Goal: Task Accomplishment & Management: Complete application form

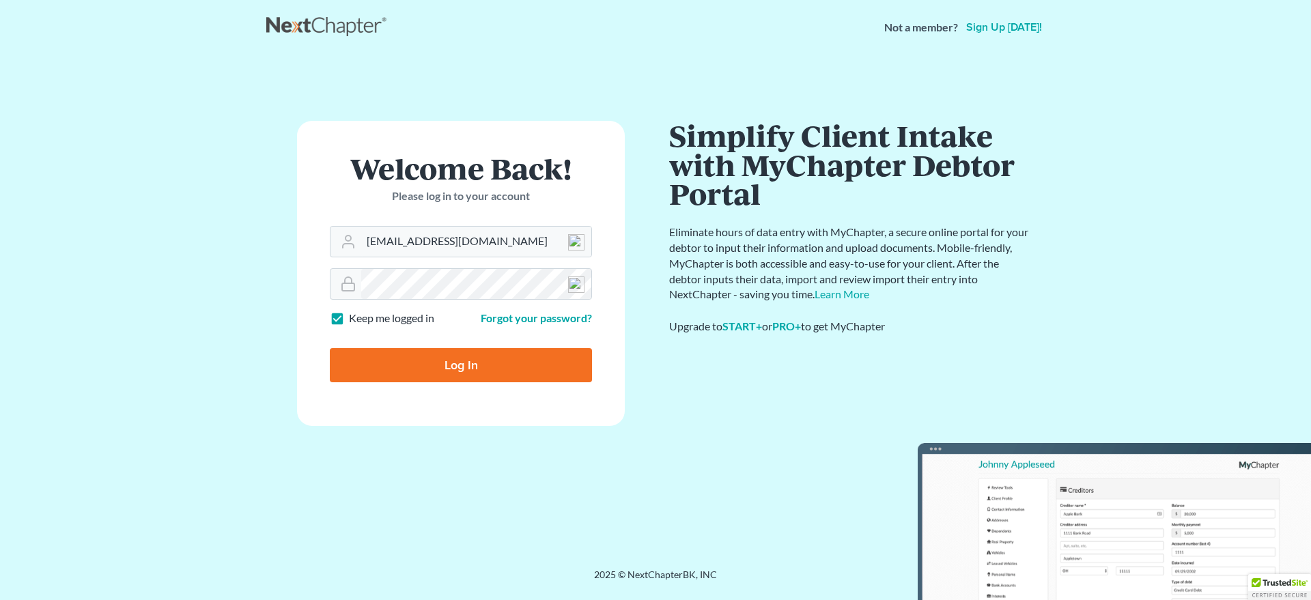
click at [421, 365] on input "Log In" at bounding box center [461, 365] width 262 height 34
type input "Thinking..."
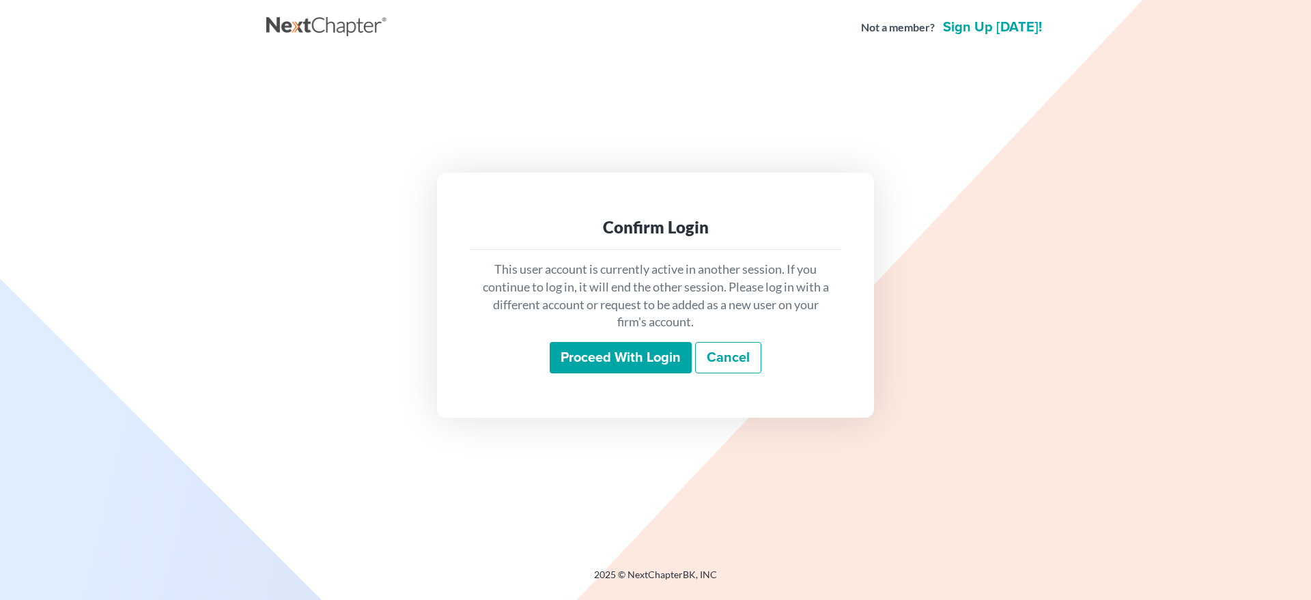
click at [588, 358] on input "Proceed with login" at bounding box center [621, 357] width 142 height 31
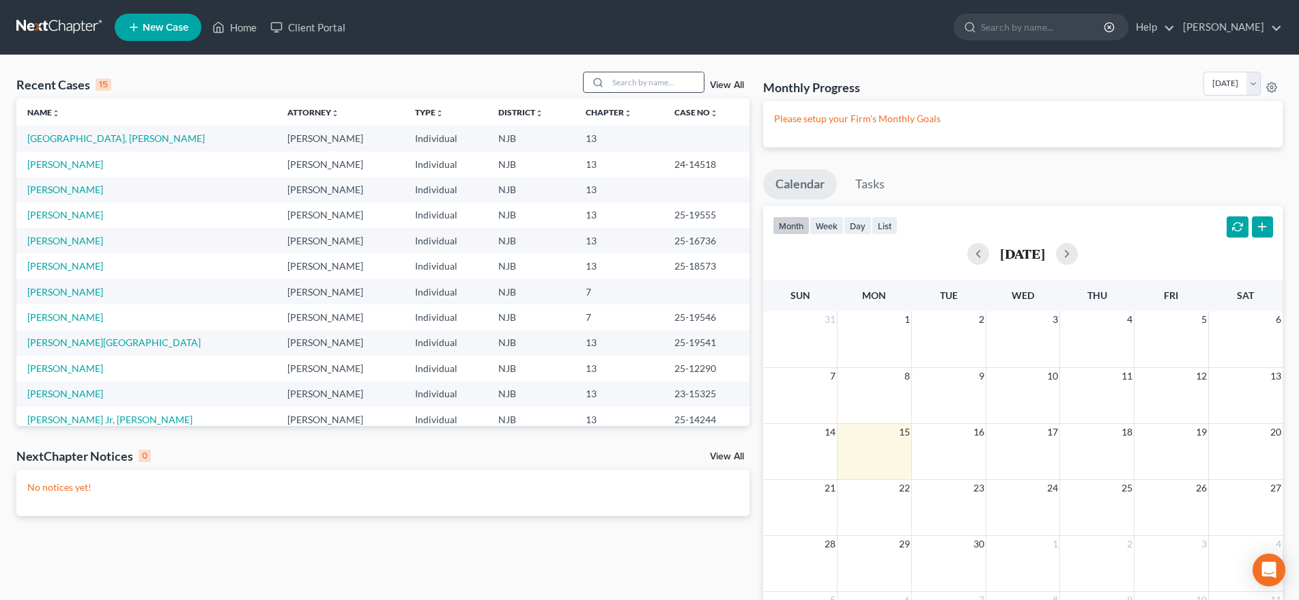
click at [620, 84] on input "search" at bounding box center [656, 82] width 96 height 20
type input "[PERSON_NAME]"
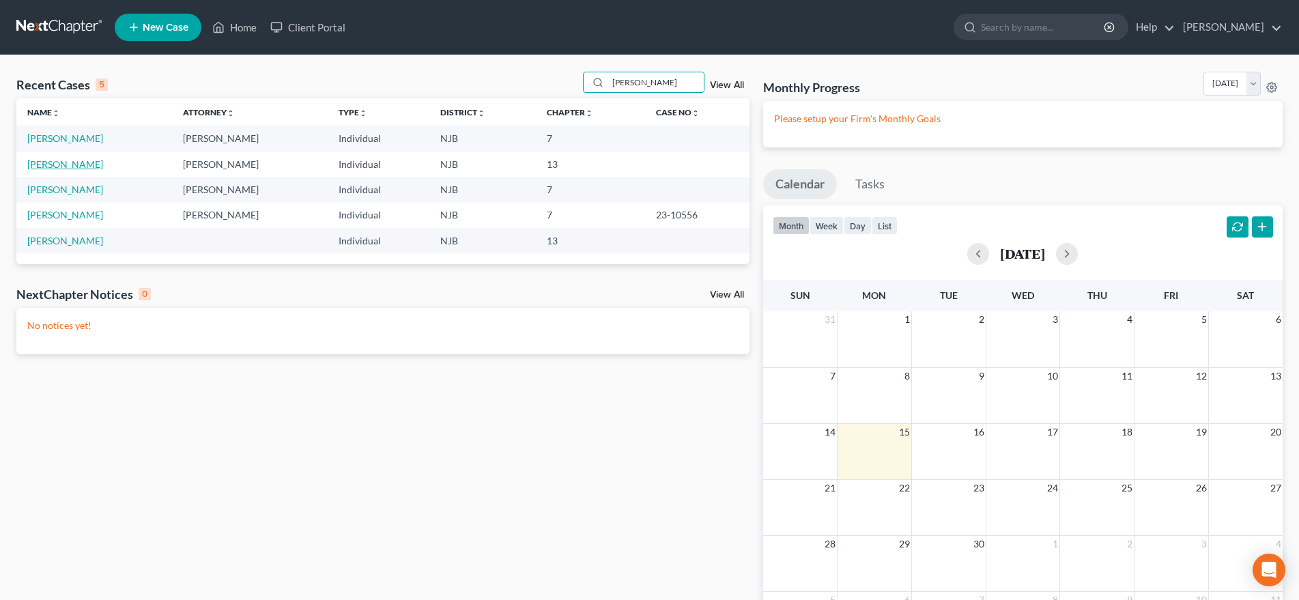
click at [89, 164] on link "[PERSON_NAME]" at bounding box center [65, 164] width 76 height 12
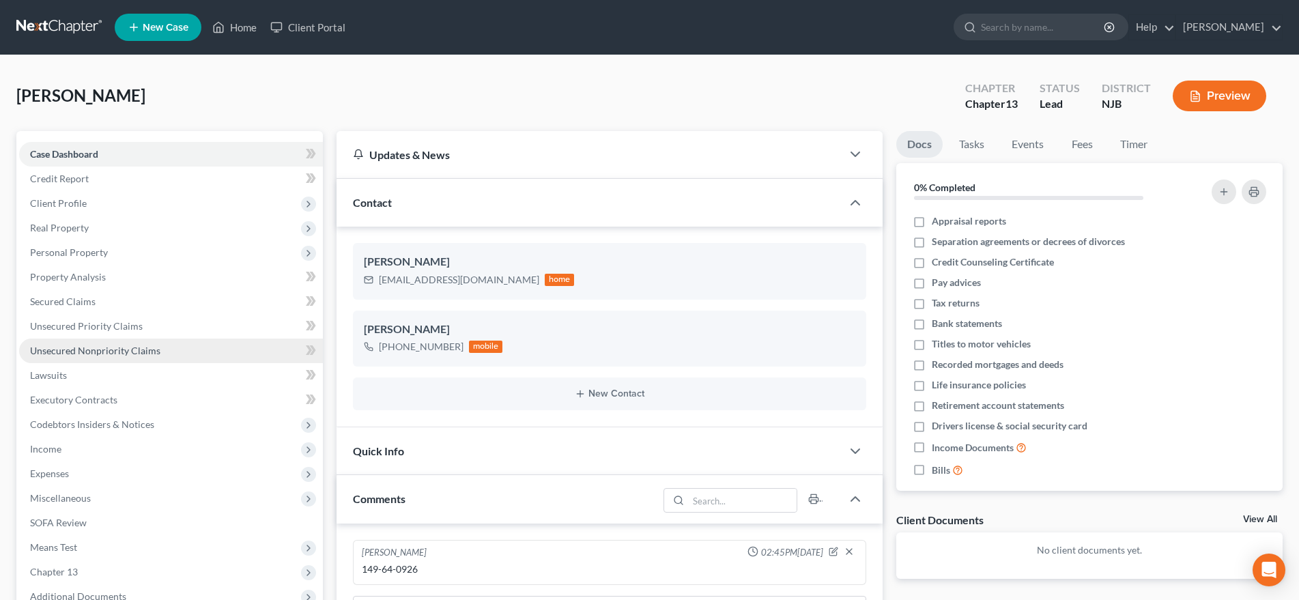
click at [162, 352] on link "Unsecured Nonpriority Claims" at bounding box center [171, 351] width 304 height 25
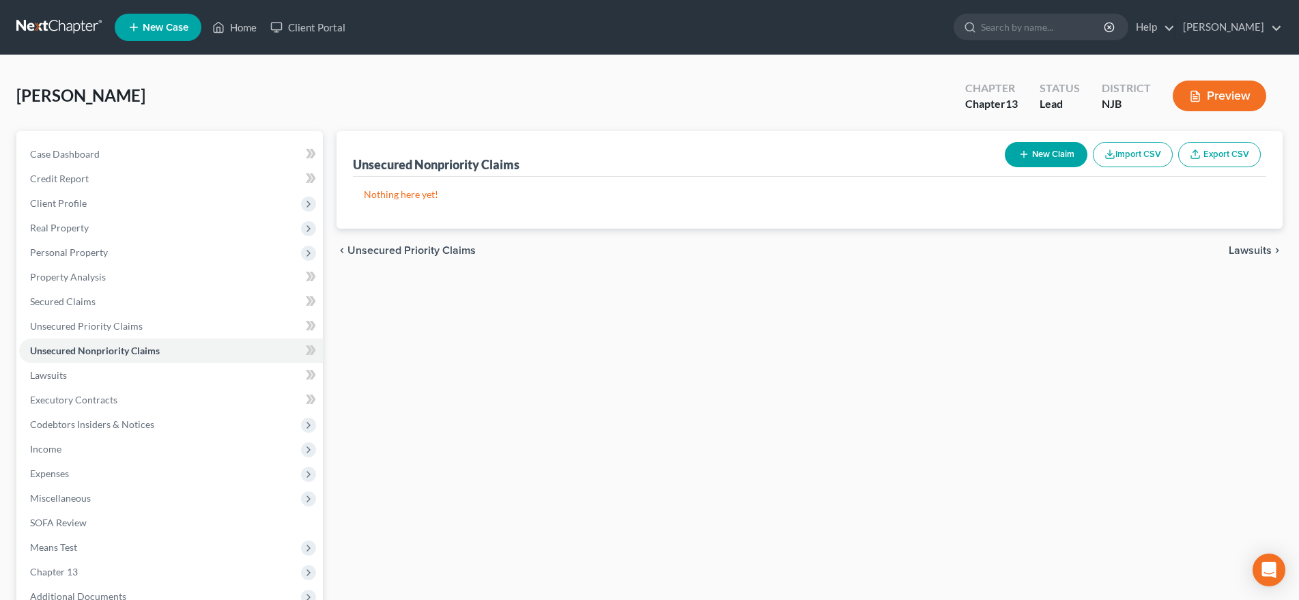
click at [1061, 153] on button "New Claim" at bounding box center [1046, 154] width 83 height 25
select select "0"
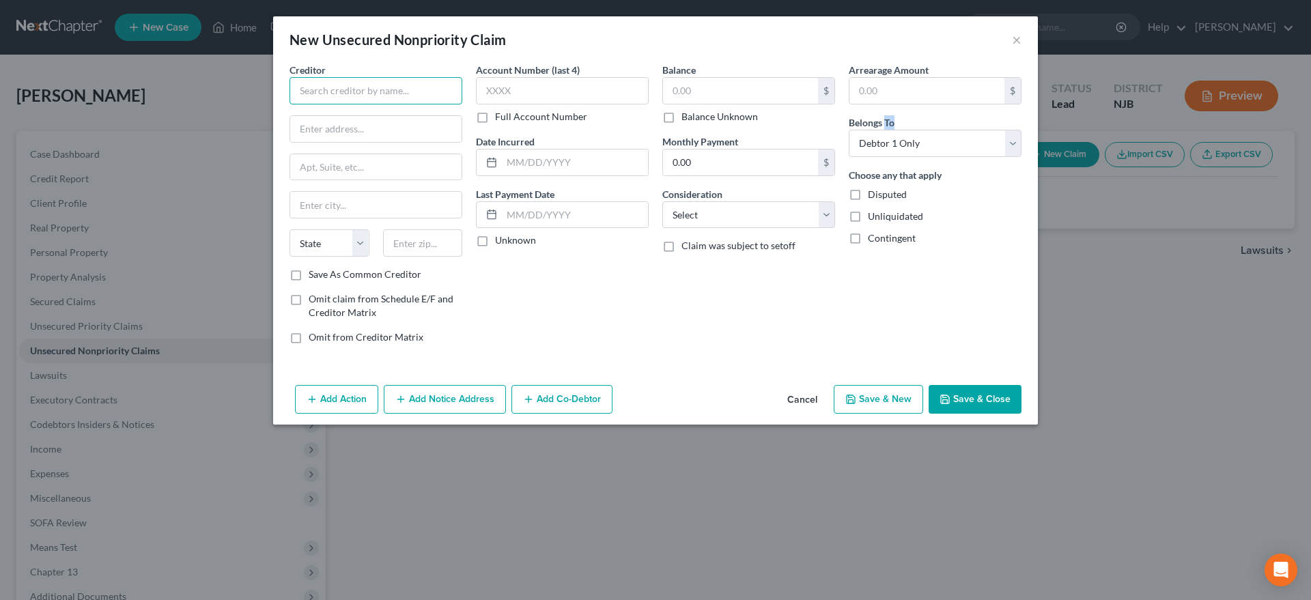
click at [343, 89] on input "text" at bounding box center [375, 90] width 173 height 27
type input "Department of the Treasury, State of [US_STATE]"
type input "PO Box 283"
type input "08646"
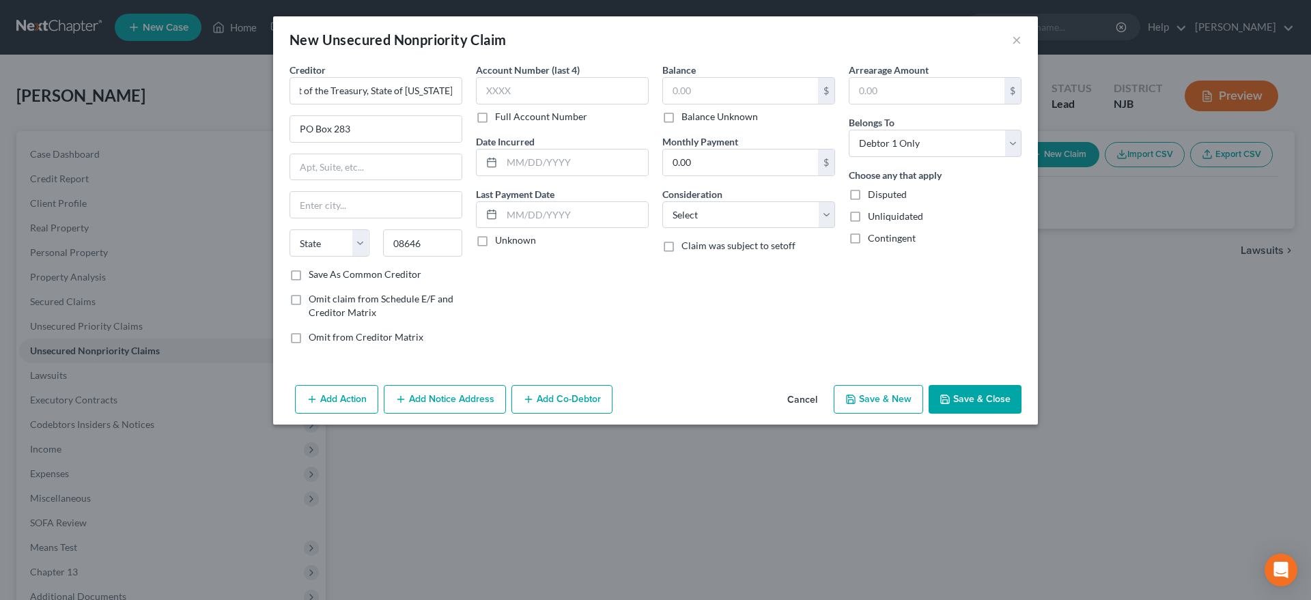
type input "[GEOGRAPHIC_DATA]"
select select "33"
click at [597, 325] on div "Account Number (last 4) Full Account Number Date Incurred Last Payment Date Unk…" at bounding box center [562, 209] width 186 height 292
click at [703, 89] on input "text" at bounding box center [740, 91] width 155 height 26
type input "11,835.00"
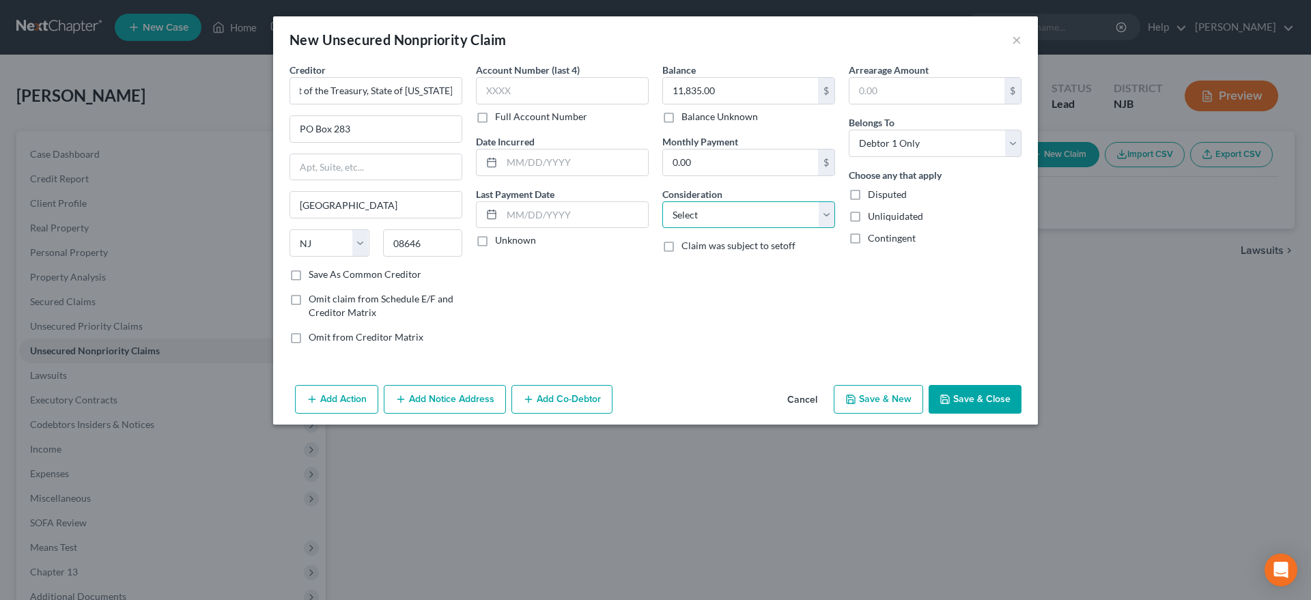
select select "14"
click option "Other" at bounding box center [0, 0] width 0 height 0
click at [700, 511] on div "New Unsecured Nonpriority Claim × Creditor * Department of the Treasury, State …" at bounding box center [655, 300] width 1311 height 600
click at [721, 266] on input "text" at bounding box center [748, 267] width 171 height 26
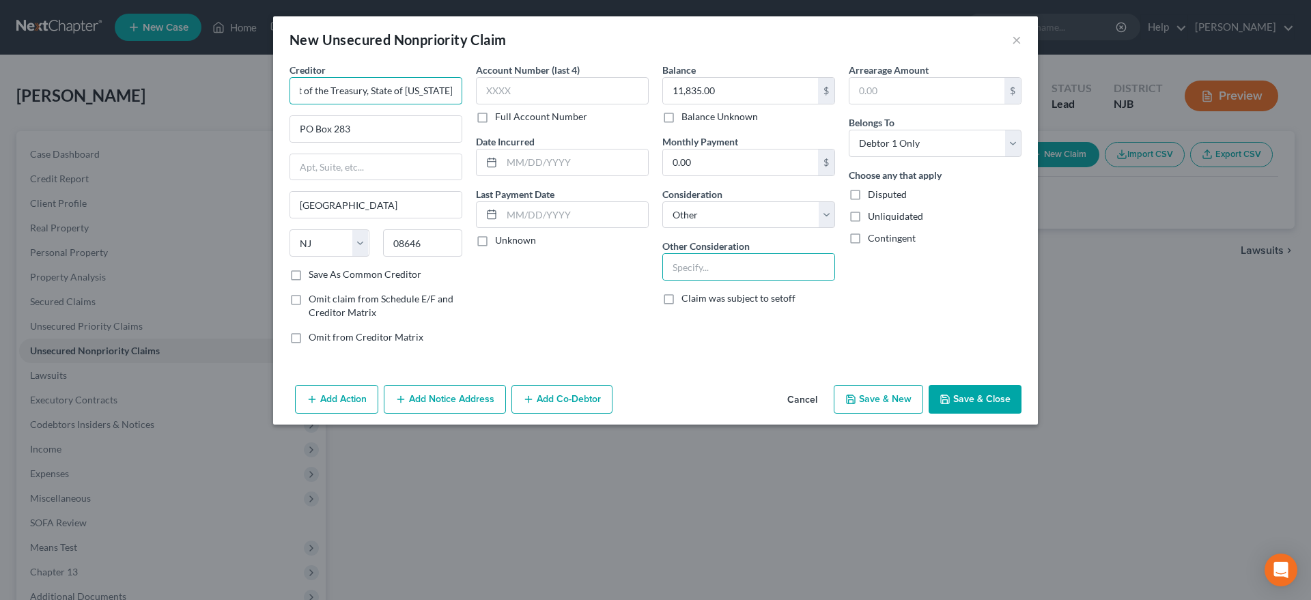
click at [457, 91] on input "Department of the Treasury, State of [US_STATE]" at bounding box center [375, 90] width 173 height 27
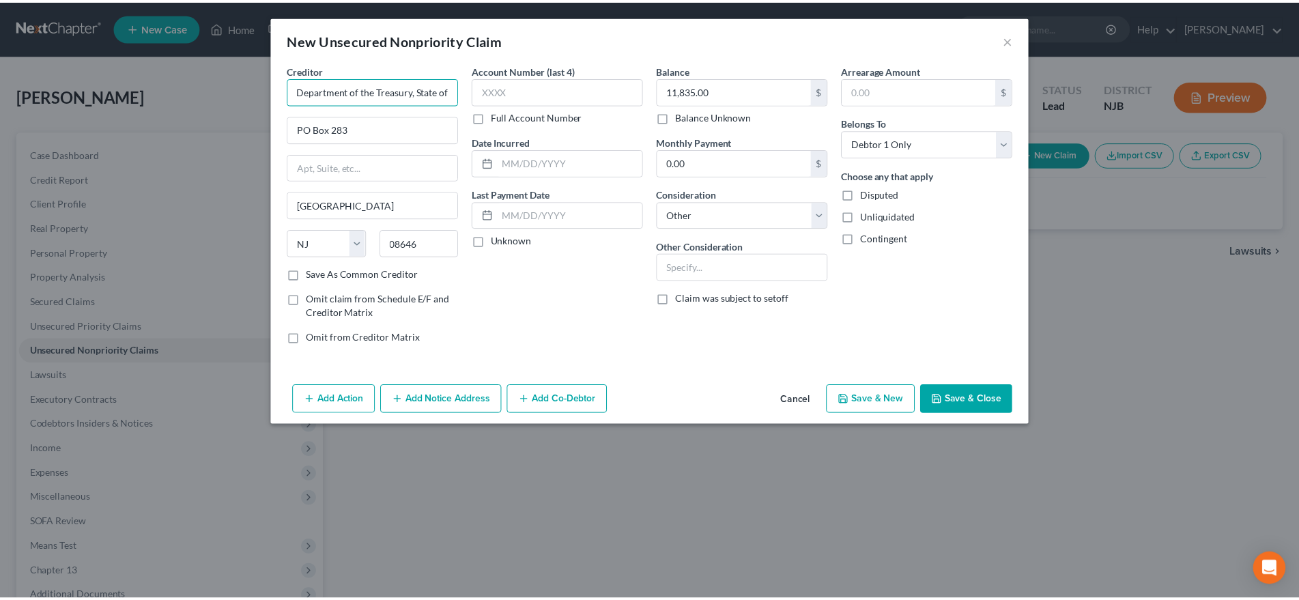
scroll to position [0, 0]
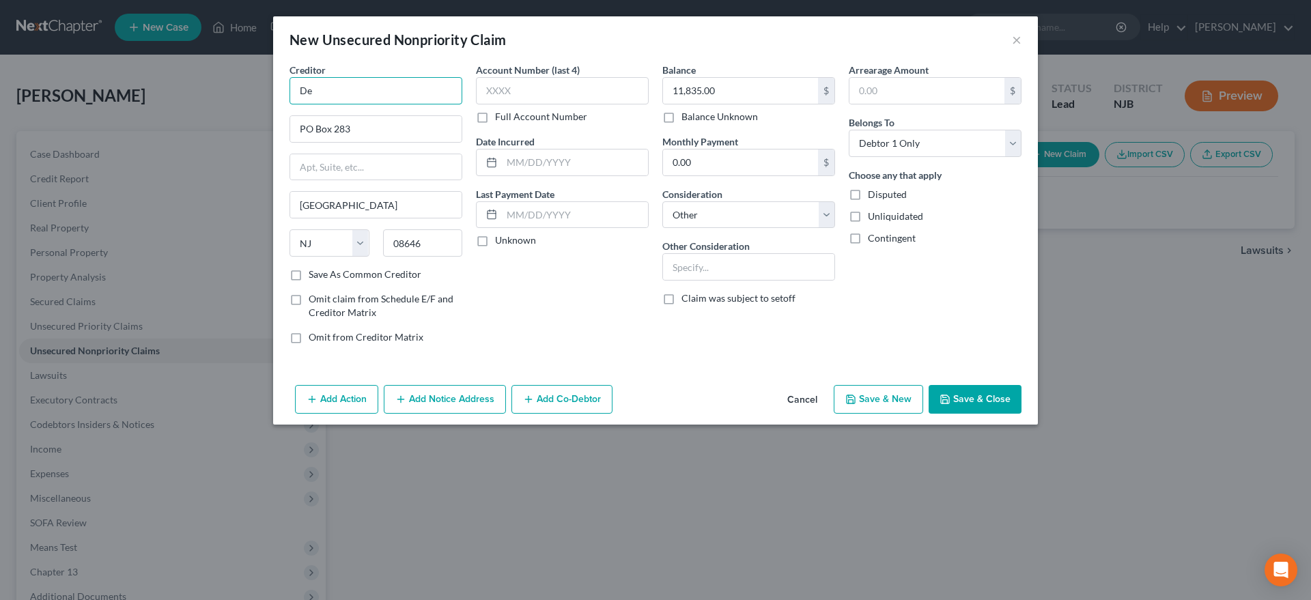
type input "D"
click at [388, 132] on input "PO Box 283" at bounding box center [375, 129] width 171 height 26
type input "P"
click at [1010, 38] on div "New Unsecured Nonpriority Claim ×" at bounding box center [655, 39] width 765 height 46
click at [1023, 41] on div "New Unsecured Nonpriority Claim ×" at bounding box center [655, 39] width 765 height 46
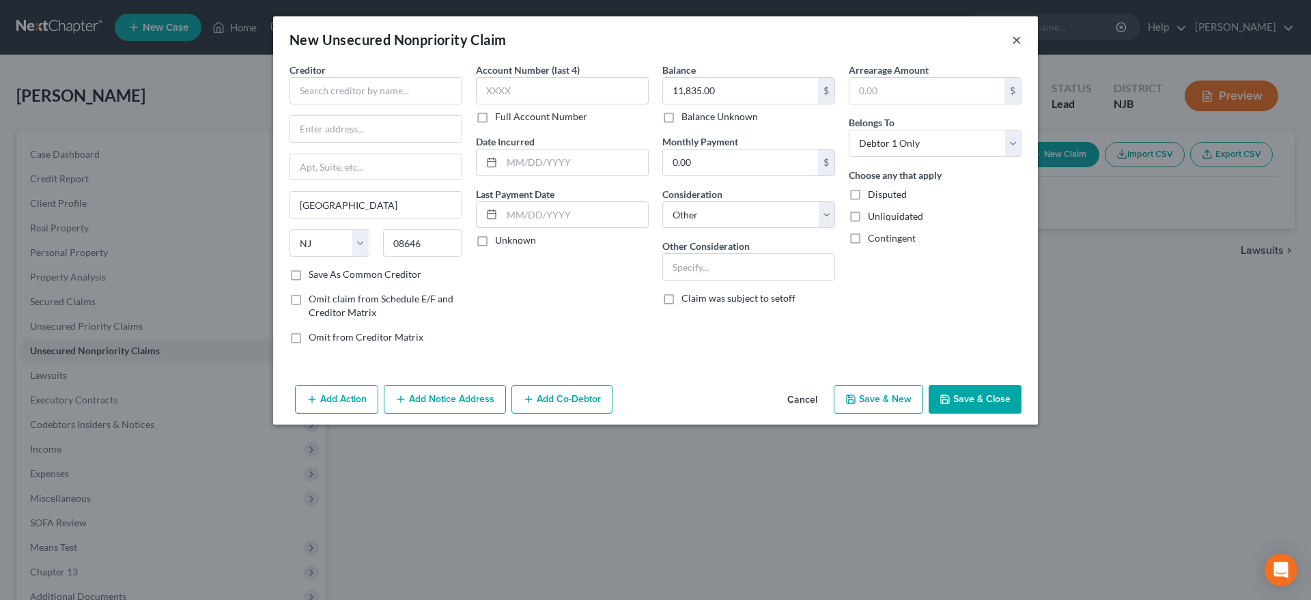
click at [1018, 38] on button "×" at bounding box center [1017, 39] width 10 height 16
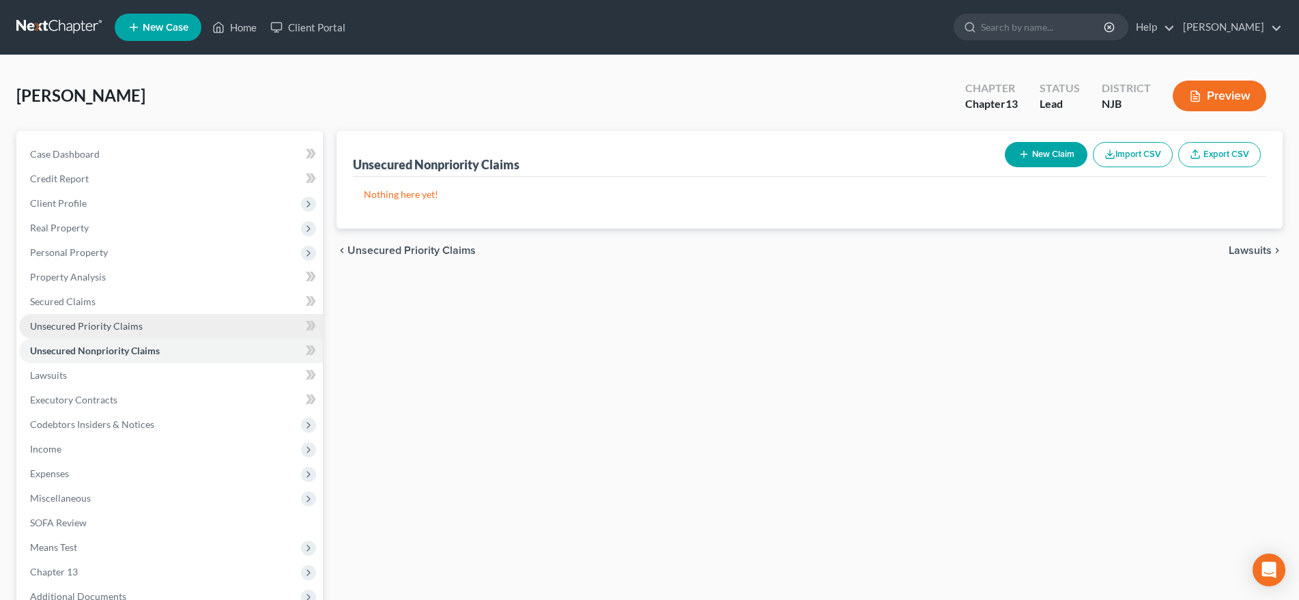
click at [176, 330] on link "Unsecured Priority Claims" at bounding box center [171, 326] width 304 height 25
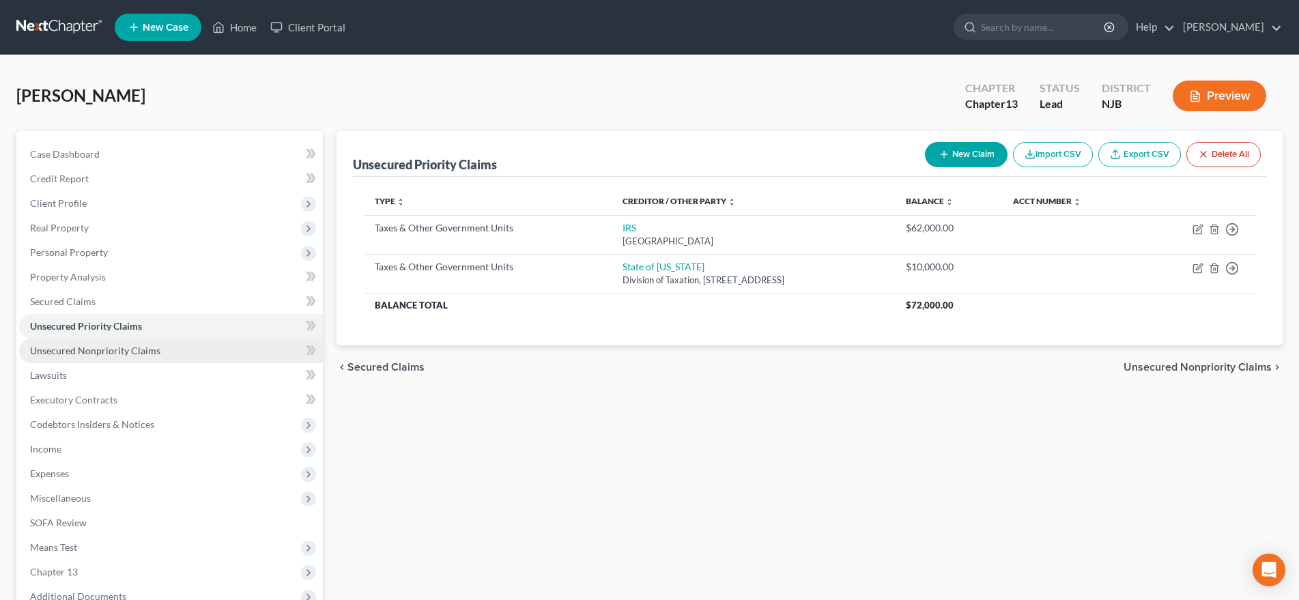
click at [139, 354] on span "Unsecured Nonpriority Claims" at bounding box center [95, 351] width 130 height 12
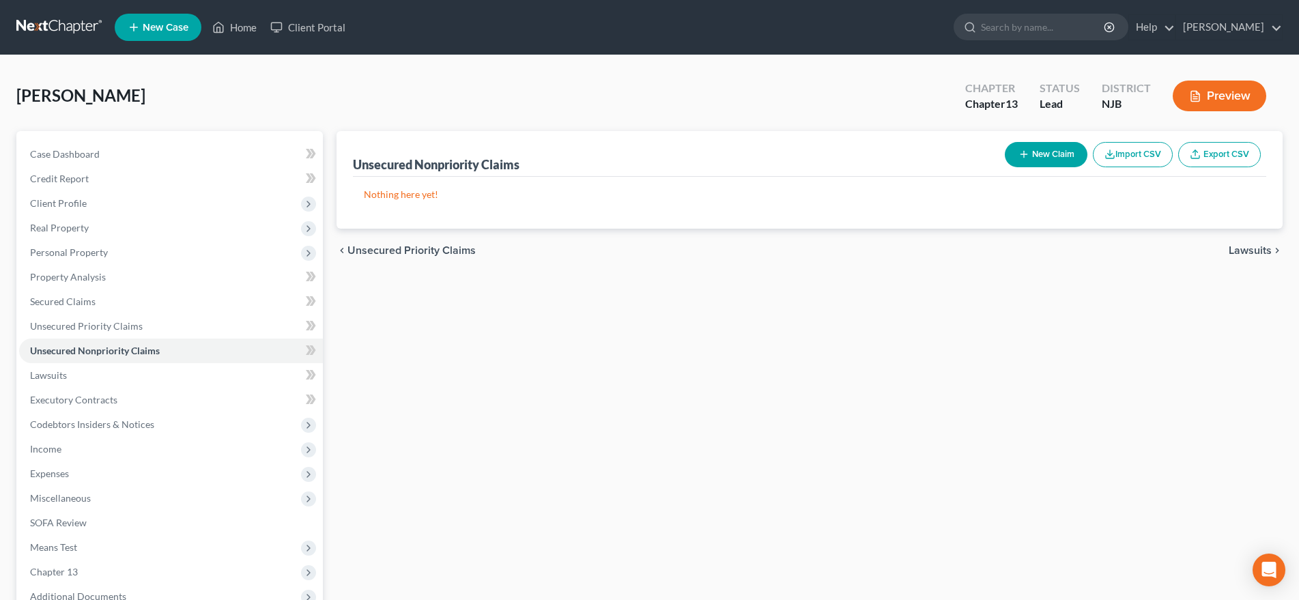
click at [1033, 162] on button "New Claim" at bounding box center [1046, 154] width 83 height 25
select select "0"
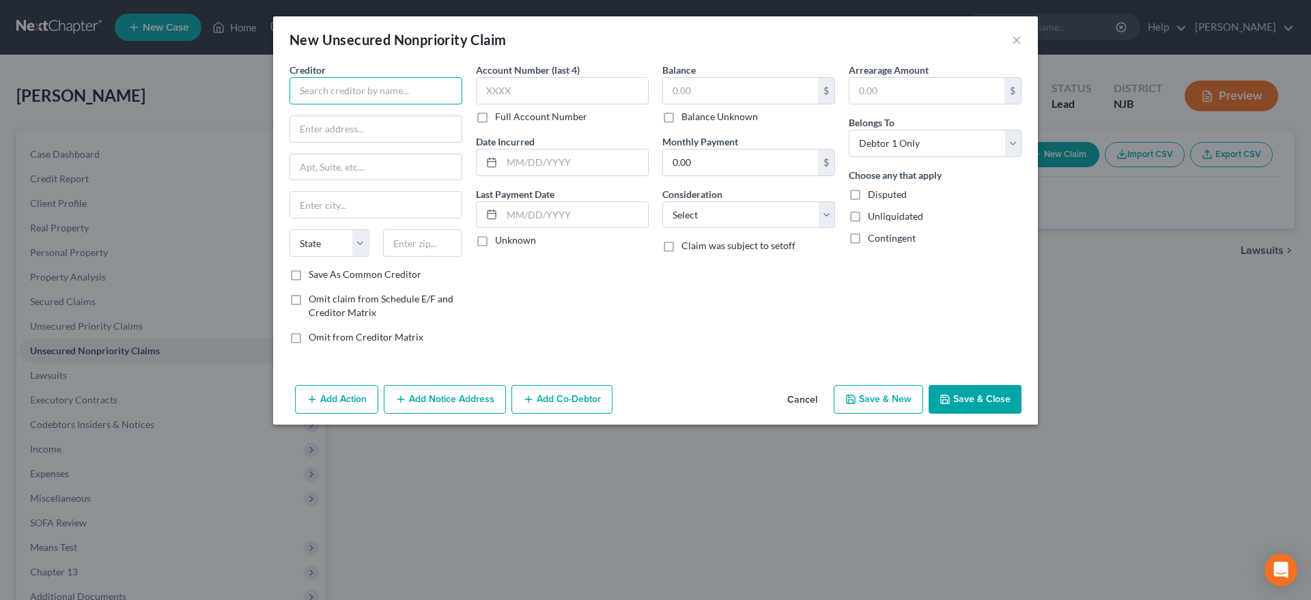
click at [341, 93] on input "text" at bounding box center [375, 90] width 173 height 27
type input "Hayt, Hayt & Landau, LLC"
type input "[GEOGRAPHIC_DATA]"
type input "PO Box 500"
type input "07724"
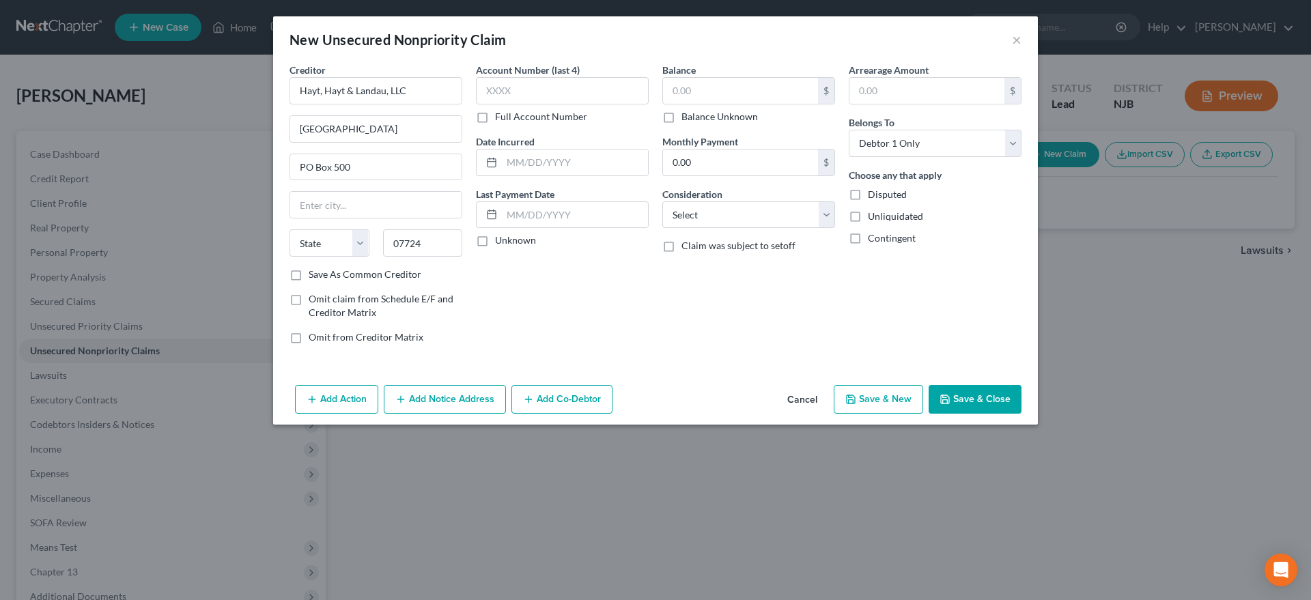
click at [612, 298] on div "Account Number (last 4) Full Account Number Date Incurred Last Payment Date Unk…" at bounding box center [562, 209] width 186 height 292
type input "[GEOGRAPHIC_DATA]"
select select "33"
click at [705, 91] on input "text" at bounding box center [740, 91] width 155 height 26
type input "900.00"
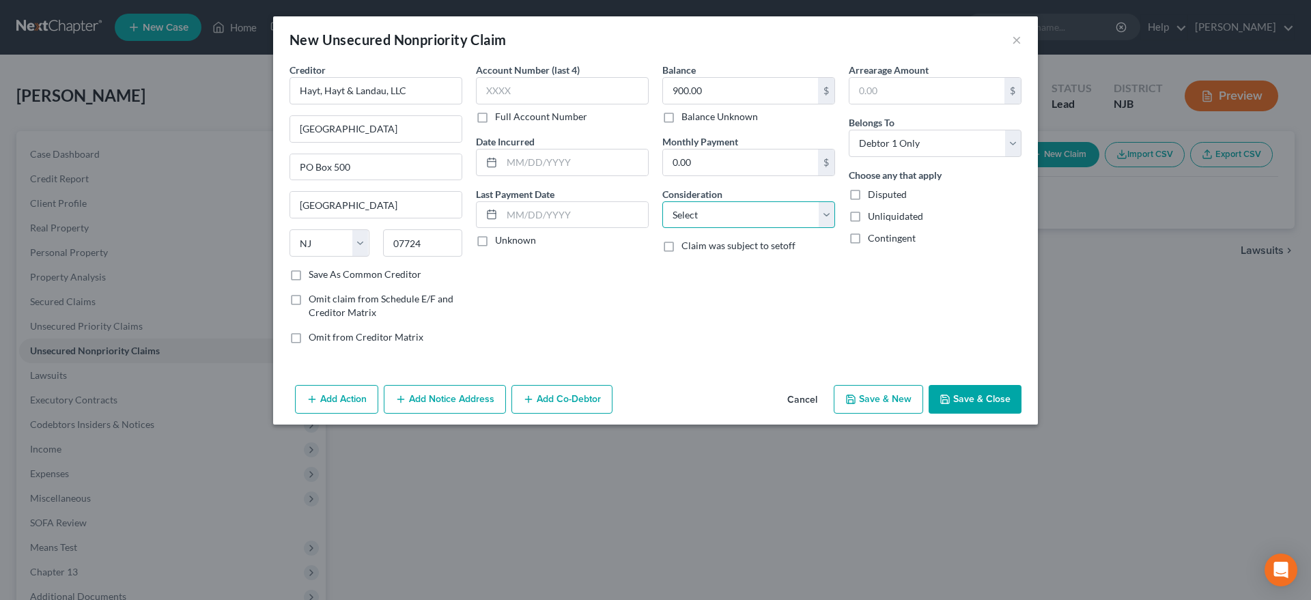
select select "14"
click option "Other" at bounding box center [0, 0] width 0 height 0
click at [691, 275] on input "text" at bounding box center [748, 267] width 171 height 26
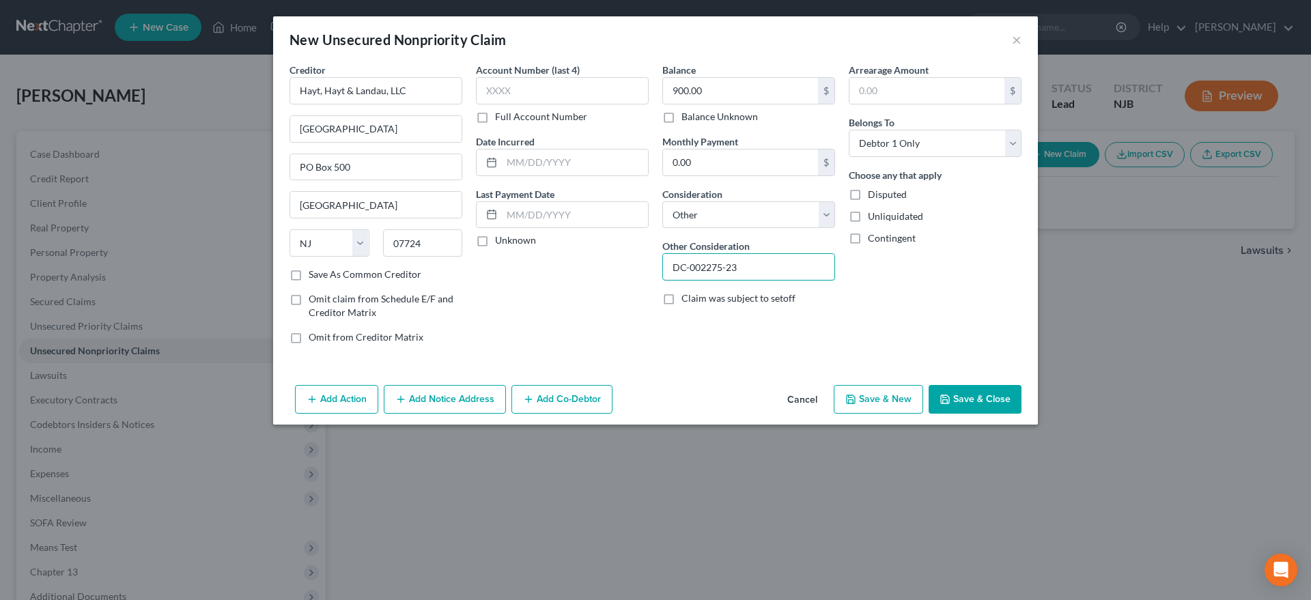
type input "DC-002275-23"
click at [891, 404] on button "Save & New" at bounding box center [877, 399] width 89 height 29
select select "0"
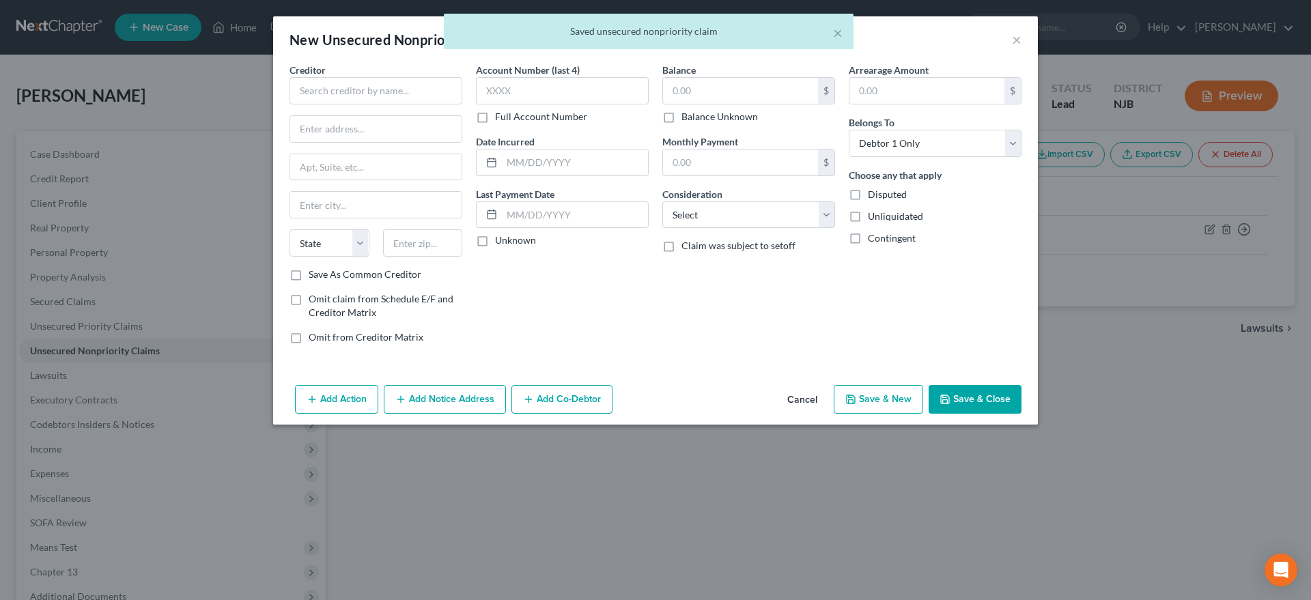
click at [560, 328] on div "Account Number (last 4) Full Account Number Date Incurred Last Payment Date Unk…" at bounding box center [562, 209] width 186 height 292
click at [323, 88] on input "text" at bounding box center [375, 90] width 173 height 27
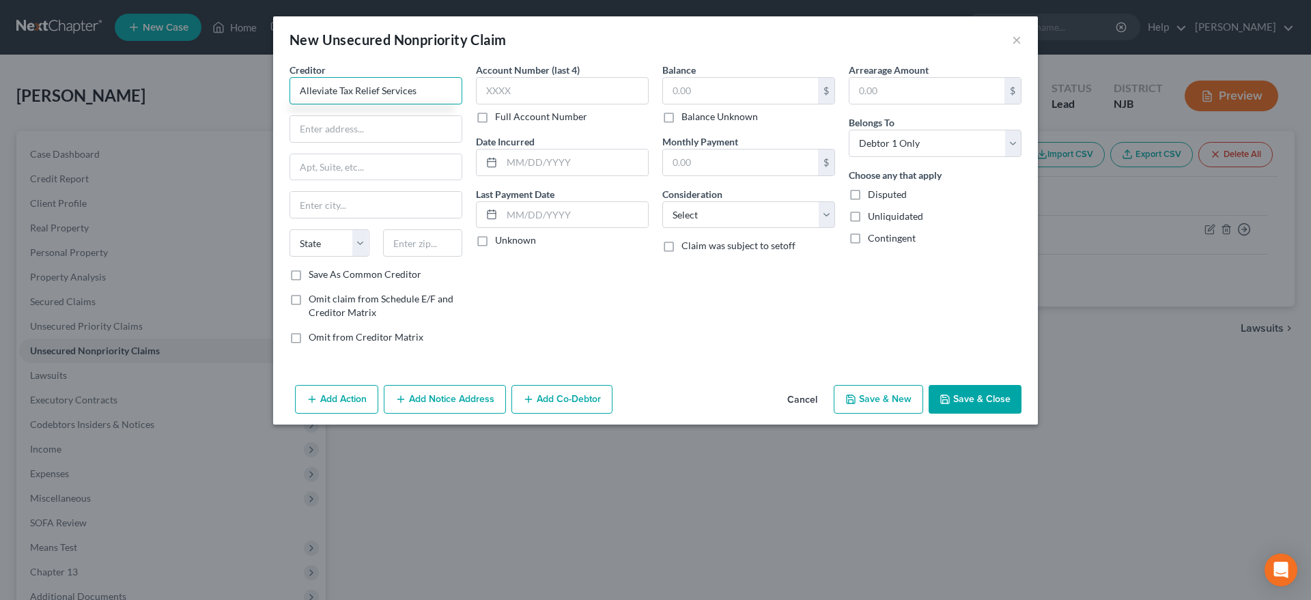
type input "Alleviate Tax Relief Services"
type input "[STREET_ADDRESS][PERSON_NAME]"
type input "92612"
type input "Irvine"
select select "4"
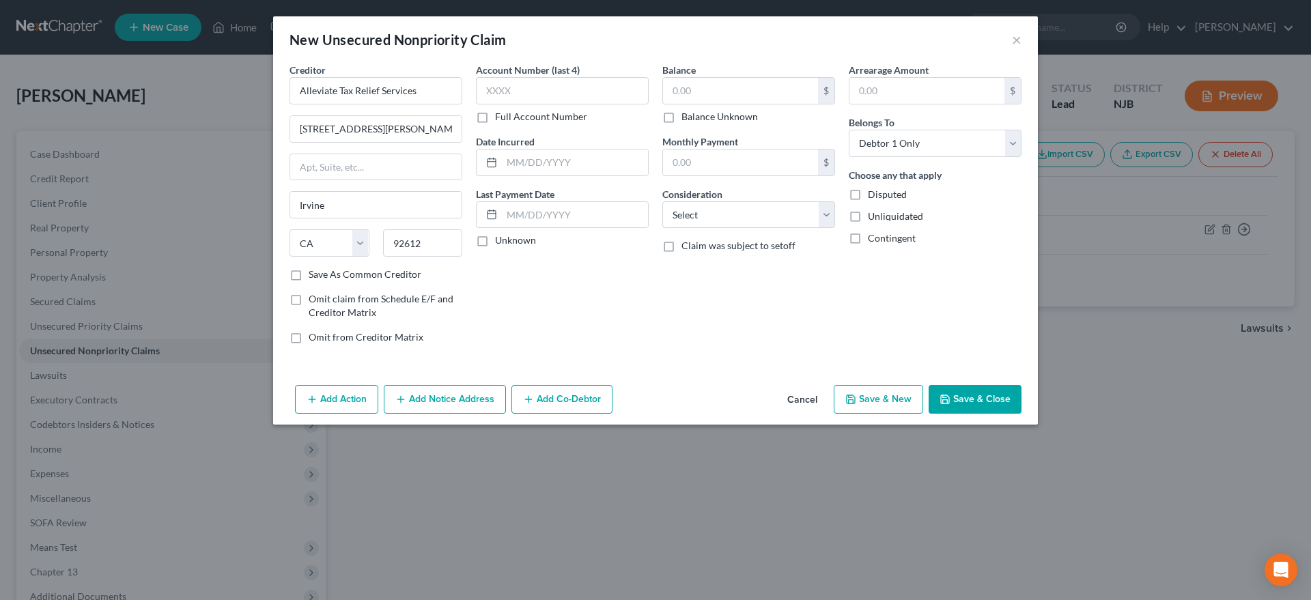
click at [644, 318] on div "Account Number (last 4) Full Account Number Date Incurred Last Payment Date Unk…" at bounding box center [562, 209] width 186 height 292
click at [696, 94] on input "text" at bounding box center [740, 91] width 155 height 26
type input "15,000.00"
click at [662, 201] on select "Select Cable / Satellite Services Collection Agency Credit Card Debt Debt Couns…" at bounding box center [748, 214] width 173 height 27
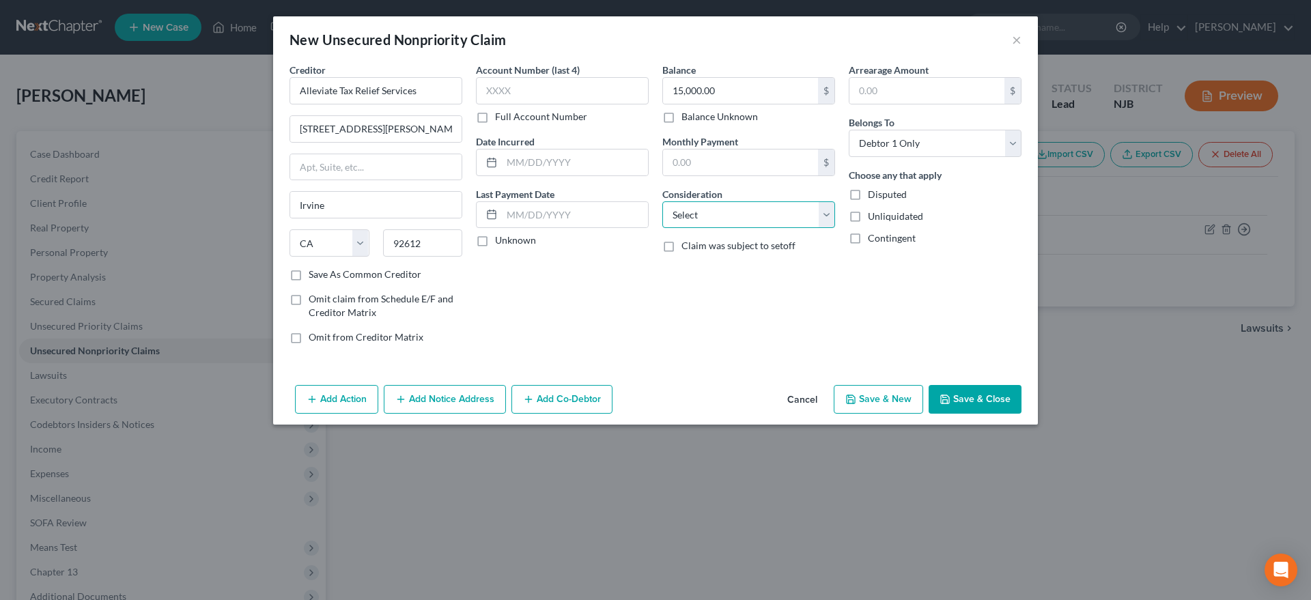
select select "14"
click option "Other" at bounding box center [0, 0] width 0 height 0
click at [855, 390] on button "Save & New" at bounding box center [877, 399] width 89 height 29
select select "0"
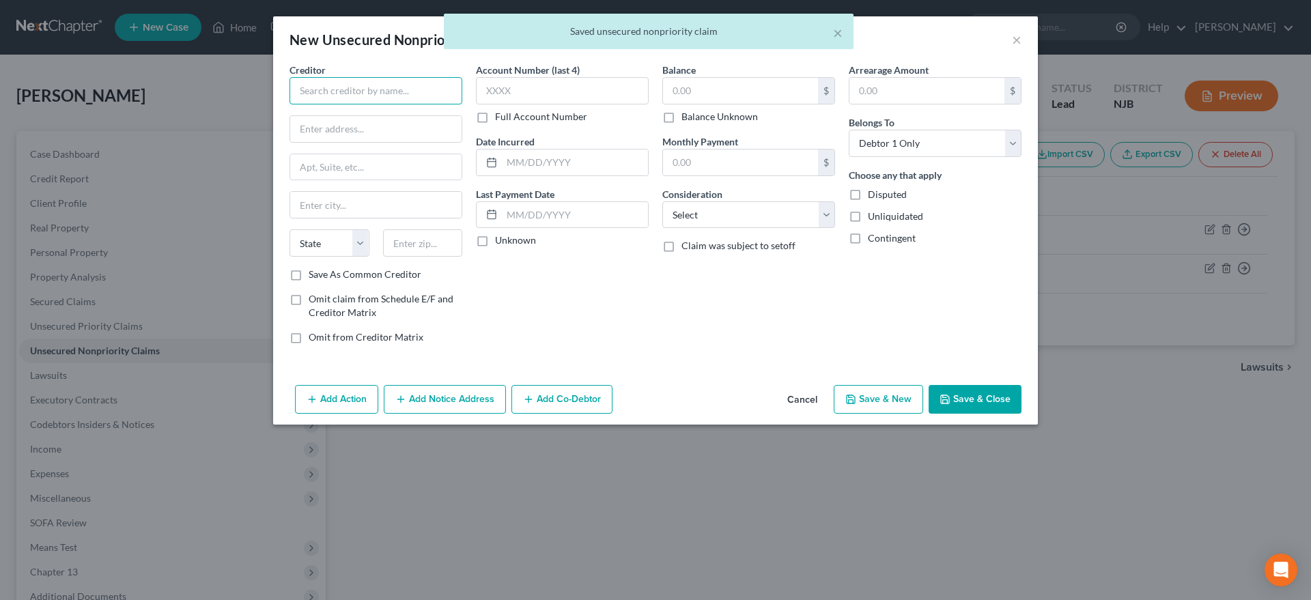
click at [337, 94] on input "text" at bounding box center [375, 90] width 173 height 27
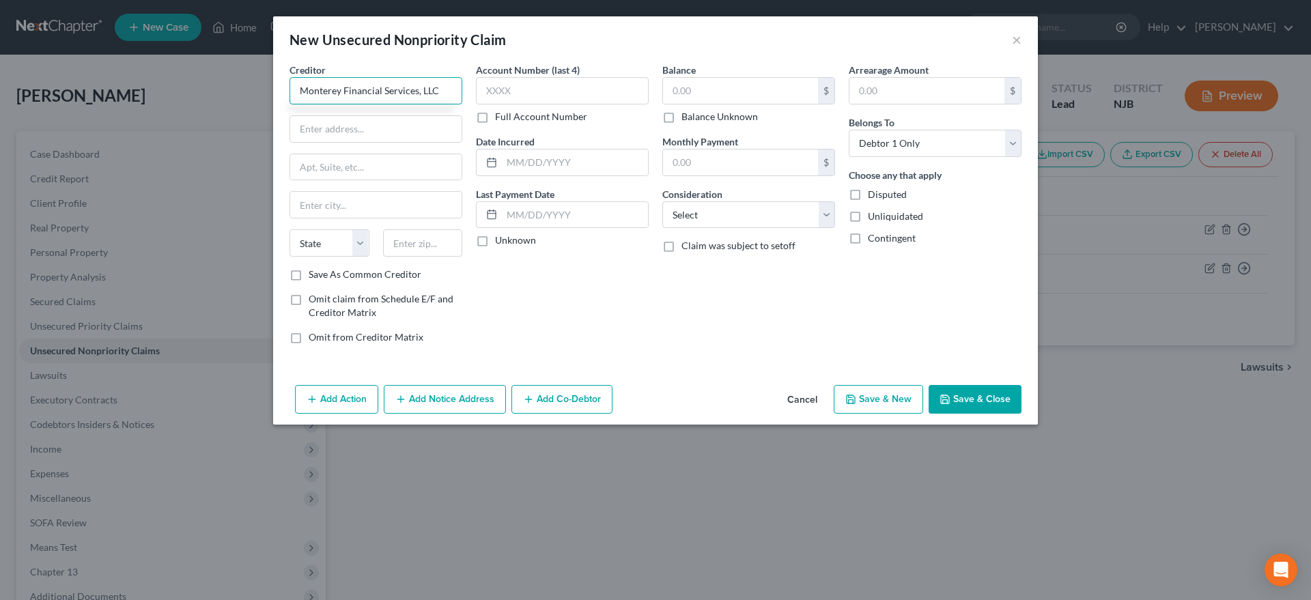
type input "Monterey Financial Services, LLC"
type input "[STREET_ADDRESS]"
type input "92056"
click at [544, 314] on div "Account Number (last 4) Full Account Number Date Incurred Last Payment Date Unk…" at bounding box center [562, 209] width 186 height 292
type input "Oceanside"
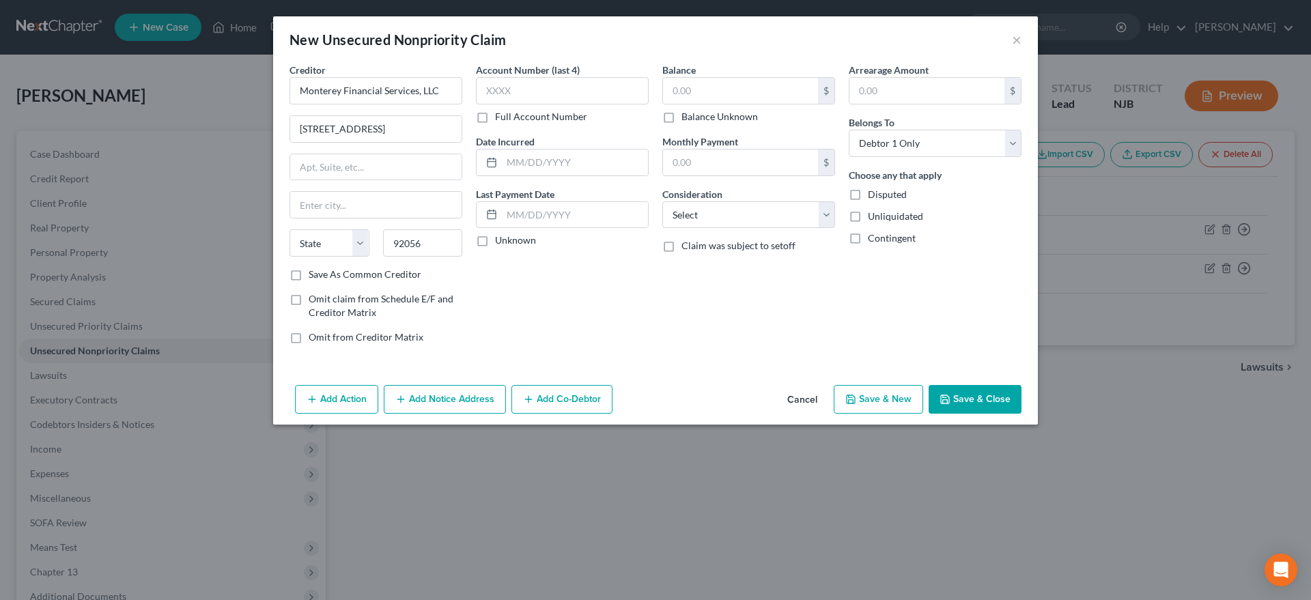
select select "4"
click at [693, 93] on input "text" at bounding box center [740, 91] width 155 height 26
type input "00.00"
click at [662, 201] on select "Select Cable / Satellite Services Collection Agency Credit Card Debt Debt Couns…" at bounding box center [748, 214] width 173 height 27
select select "14"
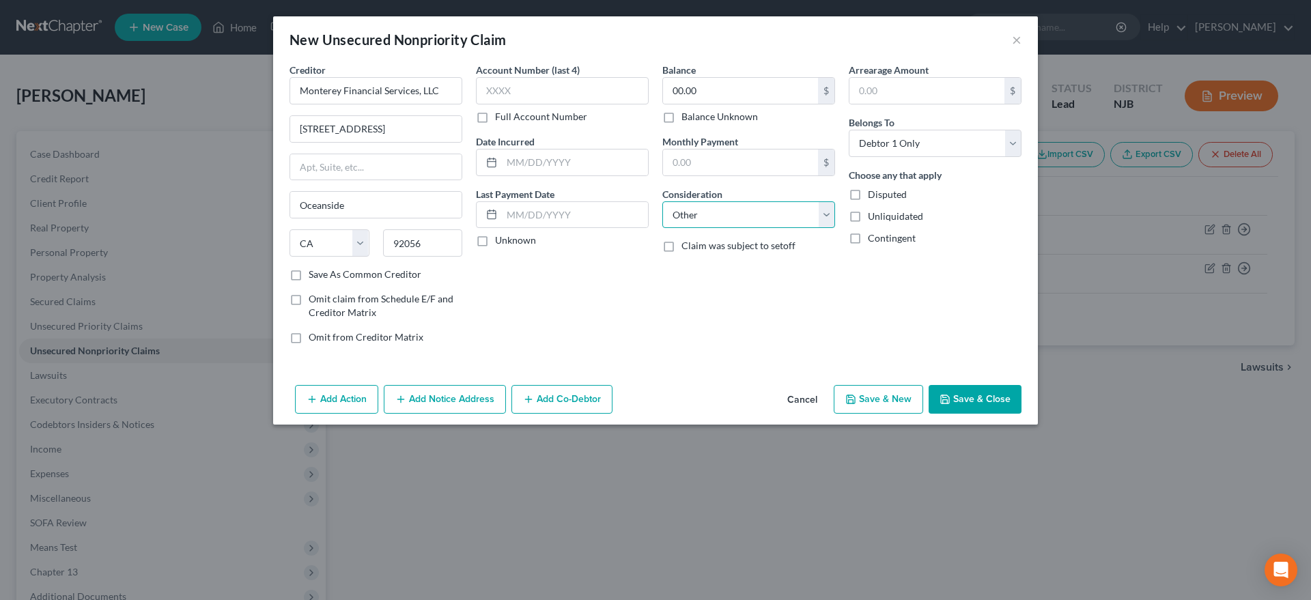
click option "Other" at bounding box center [0, 0] width 0 height 0
click at [700, 509] on div "New Unsecured Nonpriority Claim × Creditor * Monterey Financial Services, LLC […" at bounding box center [655, 300] width 1311 height 600
click at [864, 401] on button "Save & New" at bounding box center [877, 399] width 89 height 29
select select "0"
type input "0.00"
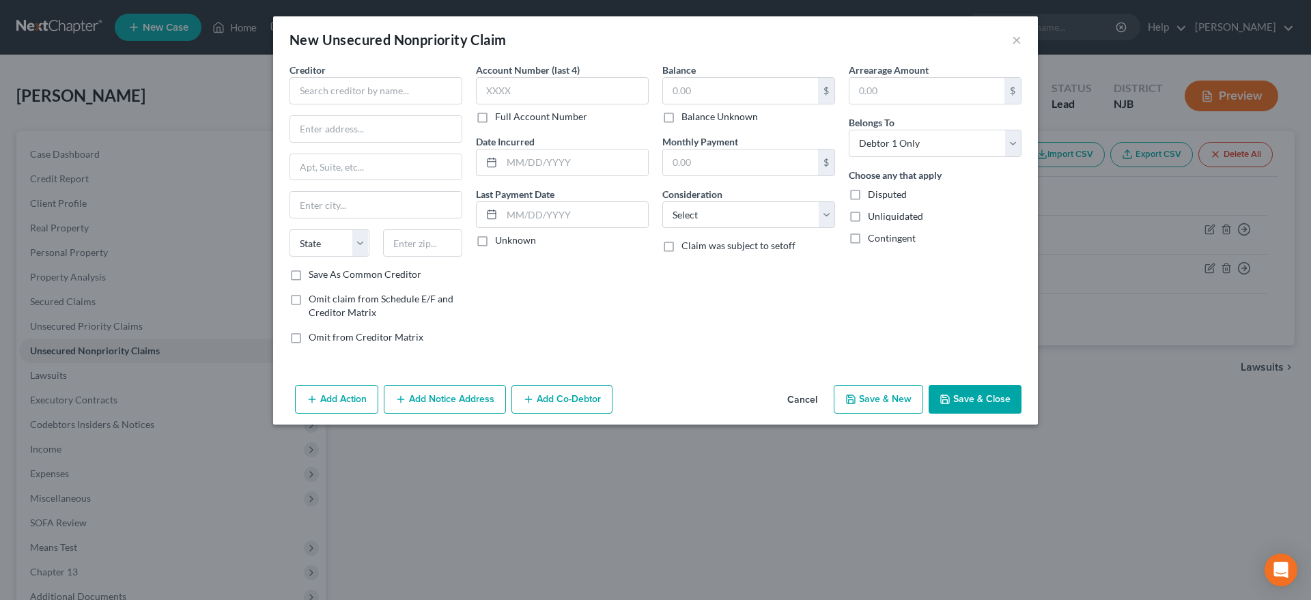
type input "0.00"
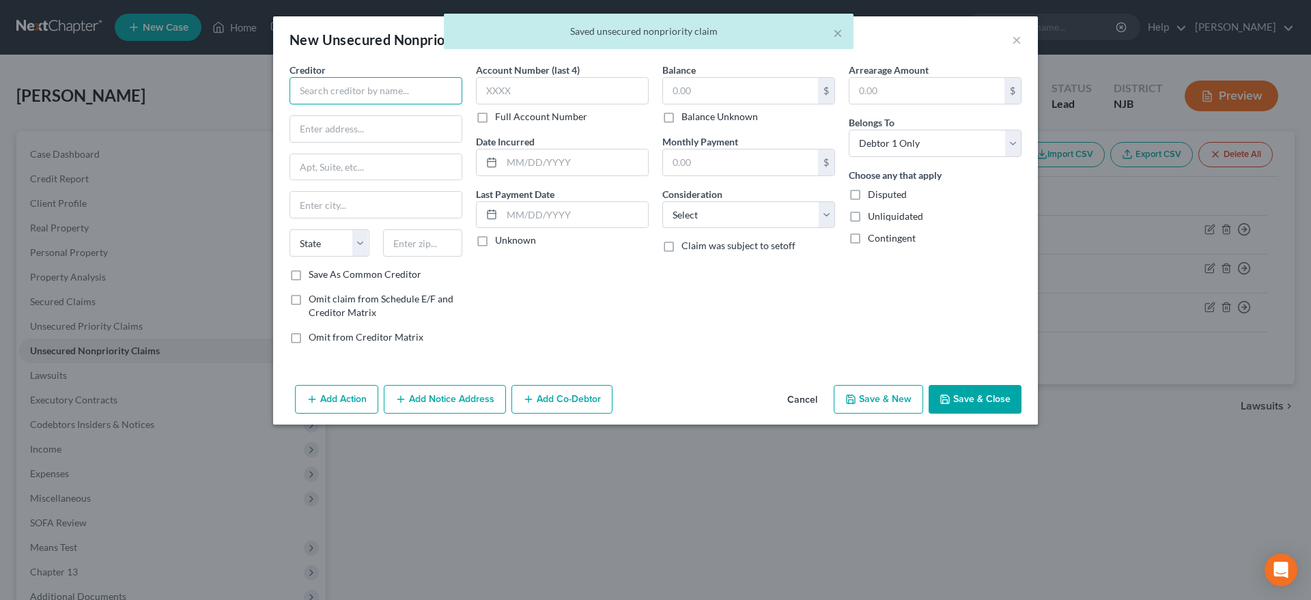
click at [337, 91] on input "text" at bounding box center [375, 90] width 173 height 27
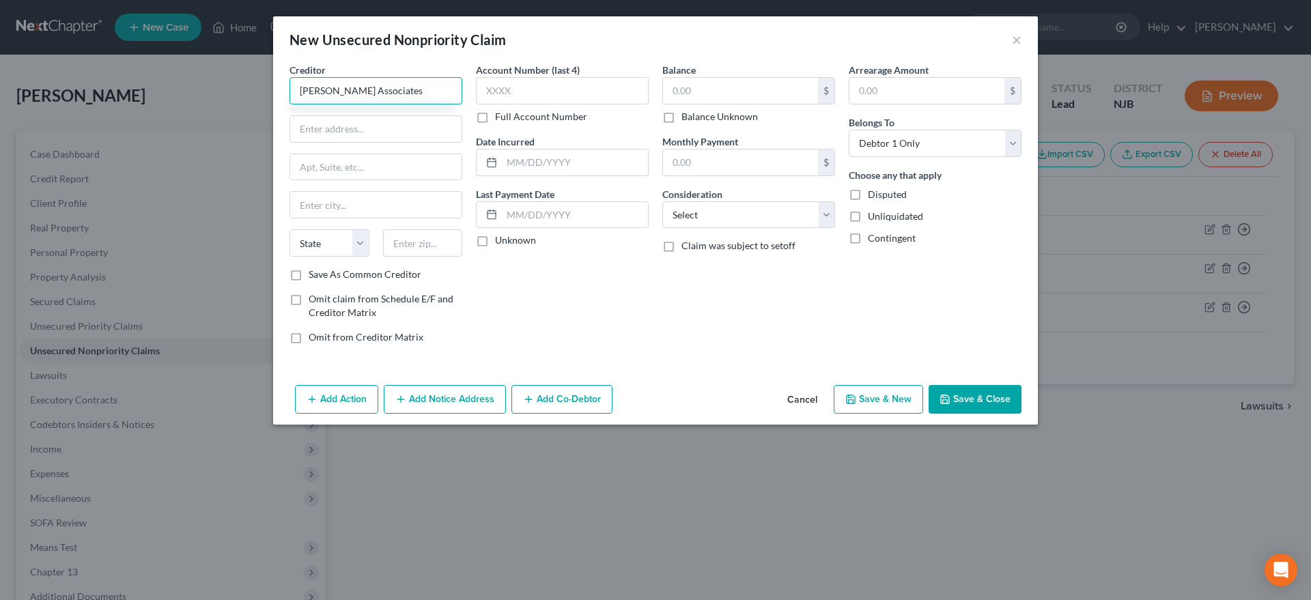
type input "[PERSON_NAME] Associates"
type input "4 Universal Way"
type input "49202"
click at [610, 332] on div "Account Number (last 4) Full Account Number Date Incurred Last Payment Date Unk…" at bounding box center [562, 209] width 186 height 292
type input "[PERSON_NAME]"
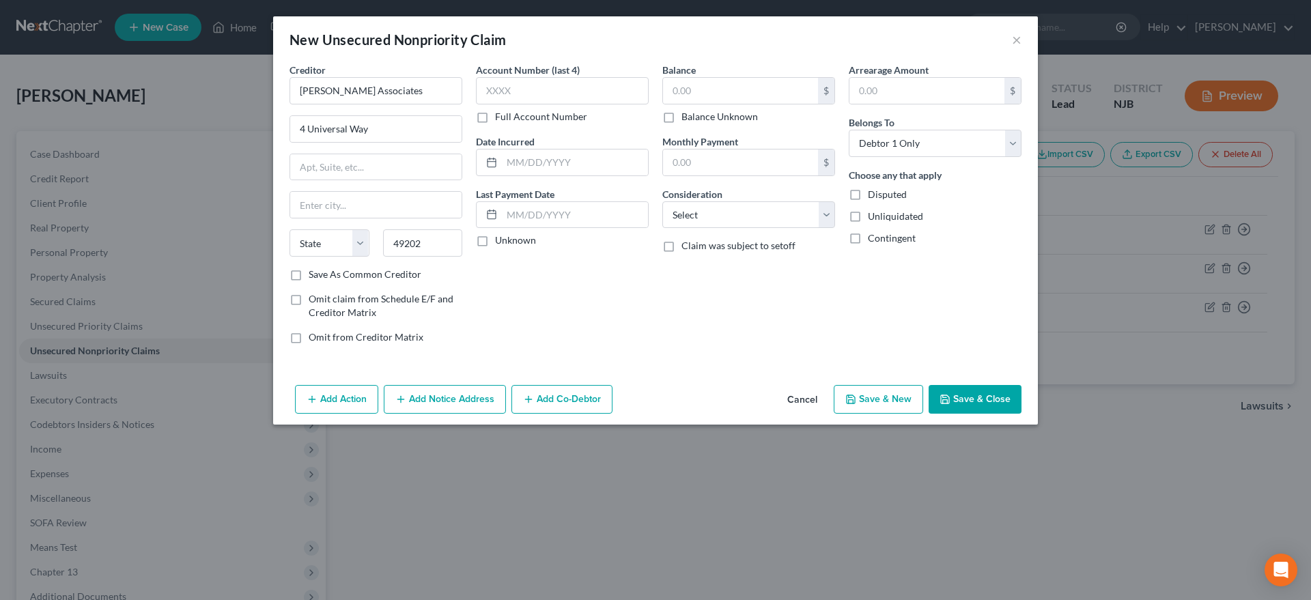
select select "23"
click at [702, 91] on input "text" at bounding box center [740, 91] width 155 height 26
type input "1,021.00"
click at [662, 201] on select "Select Cable / Satellite Services Collection Agency Credit Card Debt Debt Couns…" at bounding box center [748, 214] width 173 height 27
select select "14"
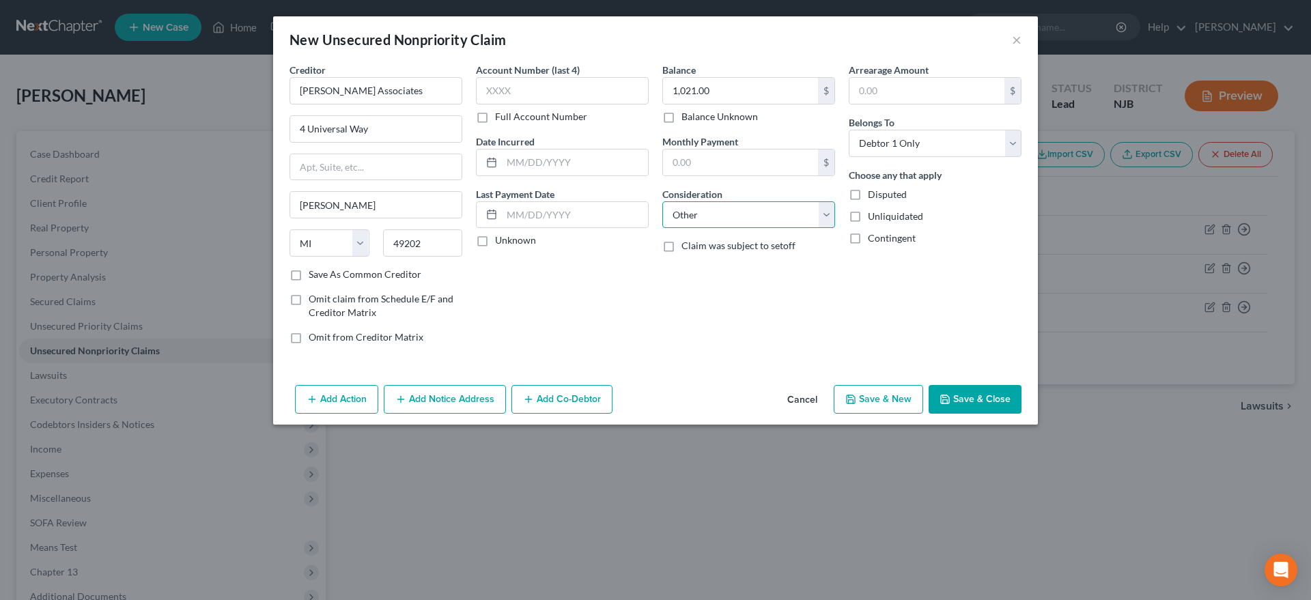
click option "Other" at bounding box center [0, 0] width 0 height 0
click at [687, 509] on div "New Unsecured Nonpriority Claim × Creditor * [PERSON_NAME] Associates 4 Univers…" at bounding box center [655, 300] width 1311 height 600
click at [868, 401] on button "Save & New" at bounding box center [877, 399] width 89 height 29
select select "0"
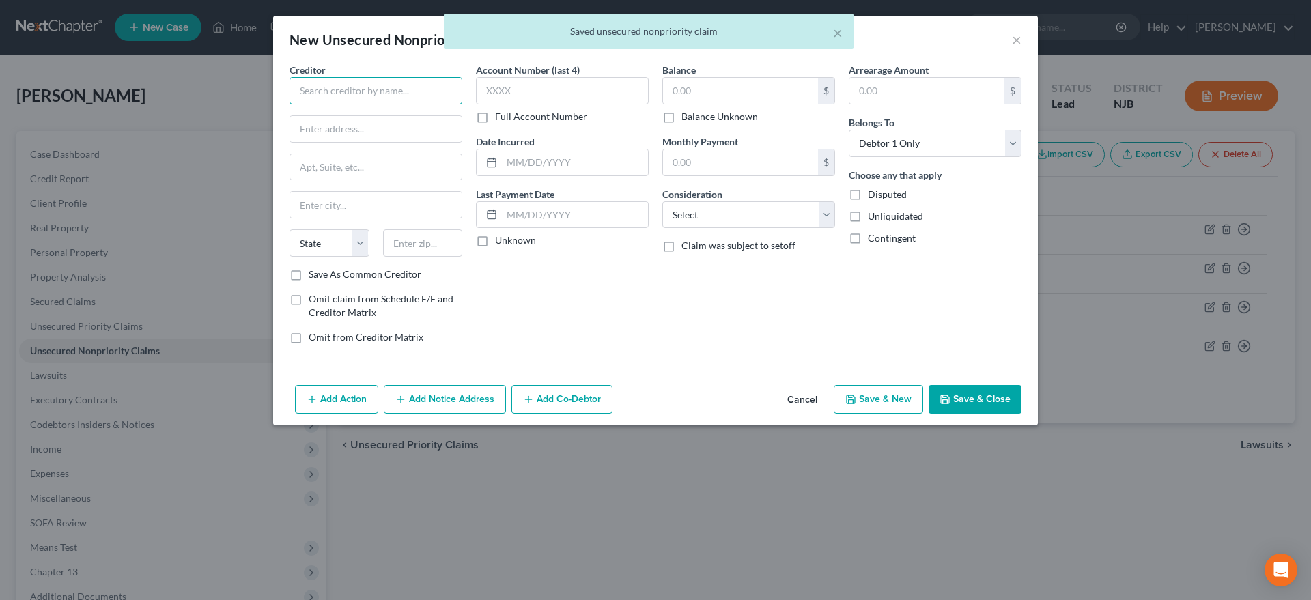
click at [334, 91] on input "text" at bounding box center [375, 90] width 173 height 27
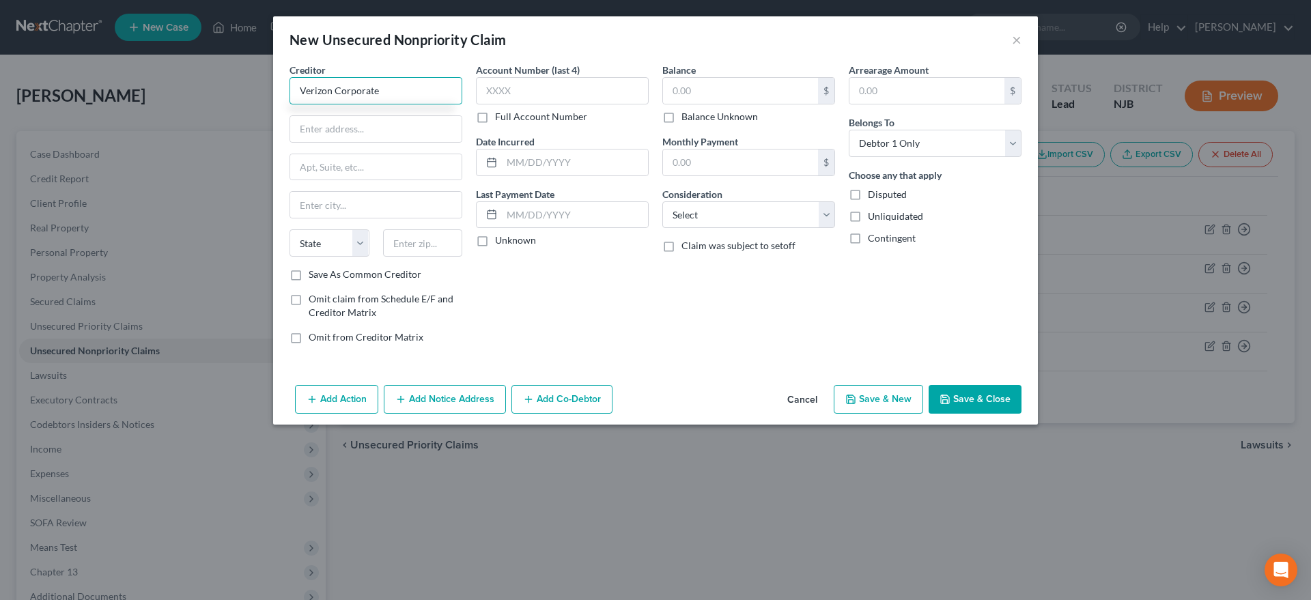
type input "Verizon Corporate"
type input "[STREET_ADDRESS]"
type input "10036"
click at [568, 311] on div "Account Number (last 4) Full Account Number Date Incurred Last Payment Date Unk…" at bounding box center [562, 209] width 186 height 292
type input "[US_STATE]"
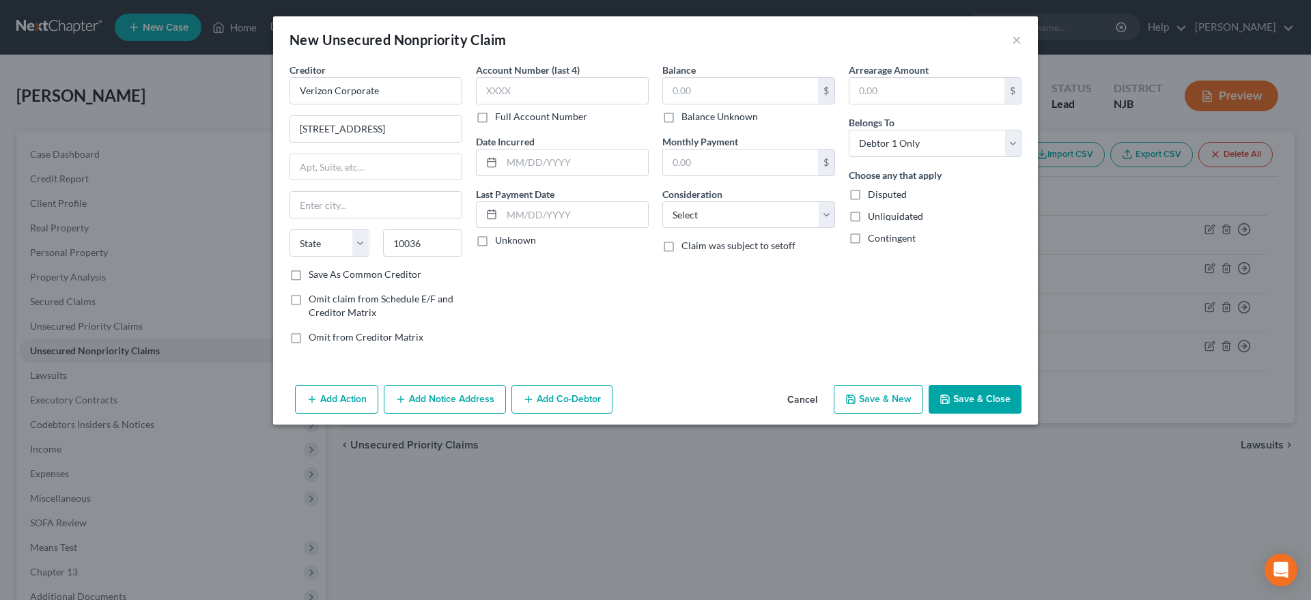
select select "35"
click at [696, 85] on input "text" at bounding box center [740, 91] width 155 height 26
type input "1,200.00"
click at [662, 201] on select "Select Cable / Satellite Services Collection Agency Credit Card Debt Debt Couns…" at bounding box center [748, 214] width 173 height 27
select select "14"
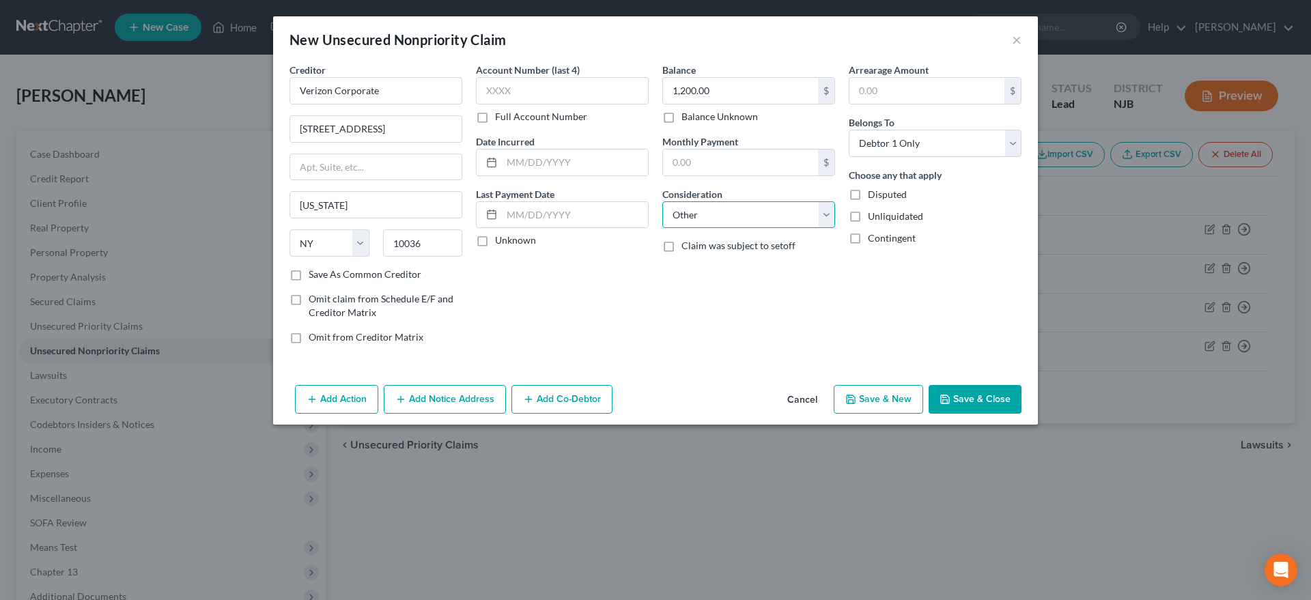
click option "Other" at bounding box center [0, 0] width 0 height 0
click at [715, 511] on div "New Unsecured Nonpriority Claim × Creditor * Verizon Corporate [STREET_ADDRESS]…" at bounding box center [655, 300] width 1311 height 600
click at [864, 402] on button "Save & New" at bounding box center [877, 399] width 89 height 29
select select "0"
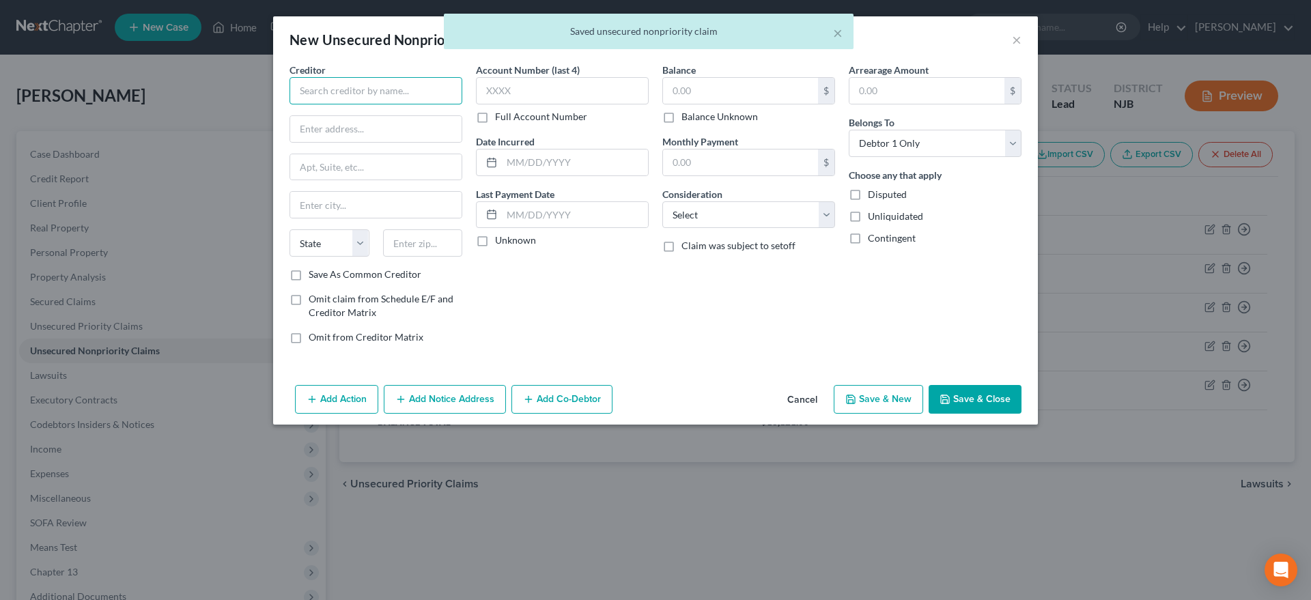
click at [347, 90] on input "text" at bounding box center [375, 90] width 173 height 27
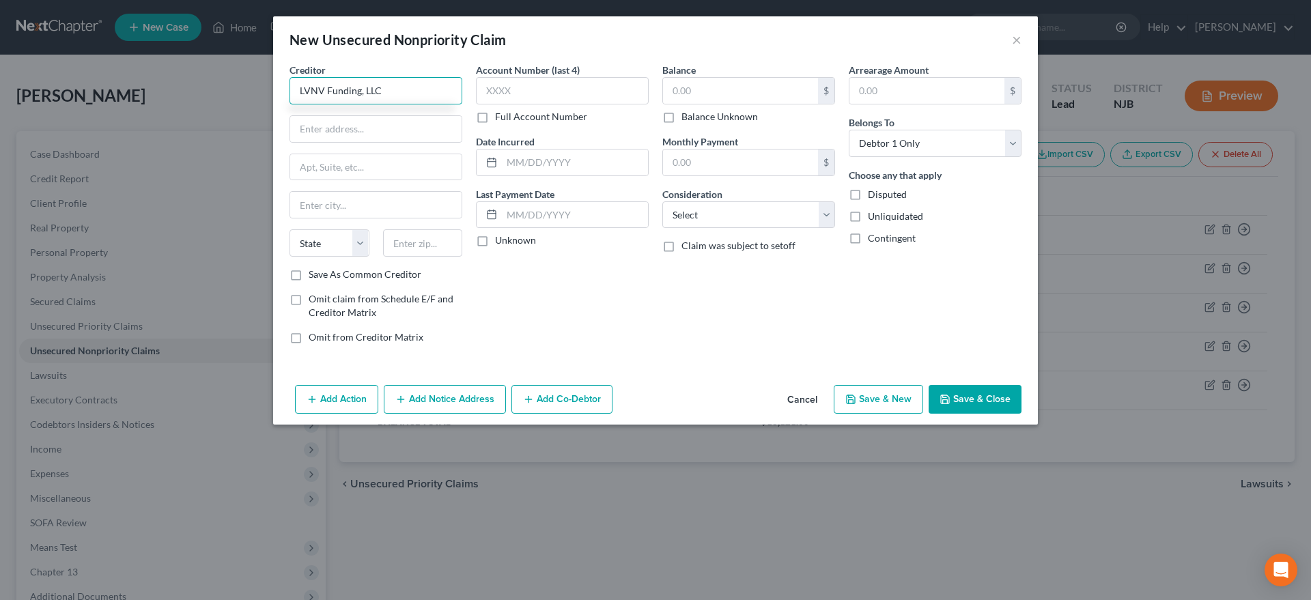
type input "LVNV Funding, LLC"
type input "[STREET_ADDRESS][PERSON_NAME]"
type input "Suite 110"
type input "29601"
type input "[GEOGRAPHIC_DATA]"
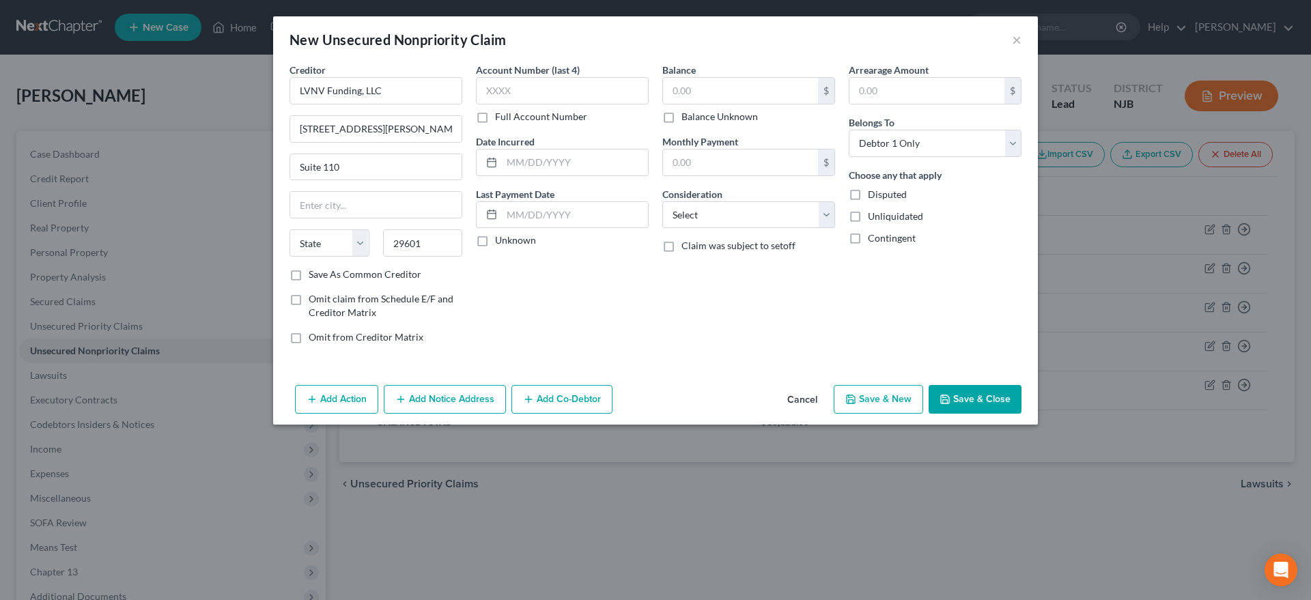
select select "42"
click at [573, 322] on div "Account Number (last 4) Full Account Number Date Incurred Last Payment Date Unk…" at bounding box center [562, 209] width 186 height 292
click at [704, 86] on input "text" at bounding box center [740, 91] width 155 height 26
type input "790.00"
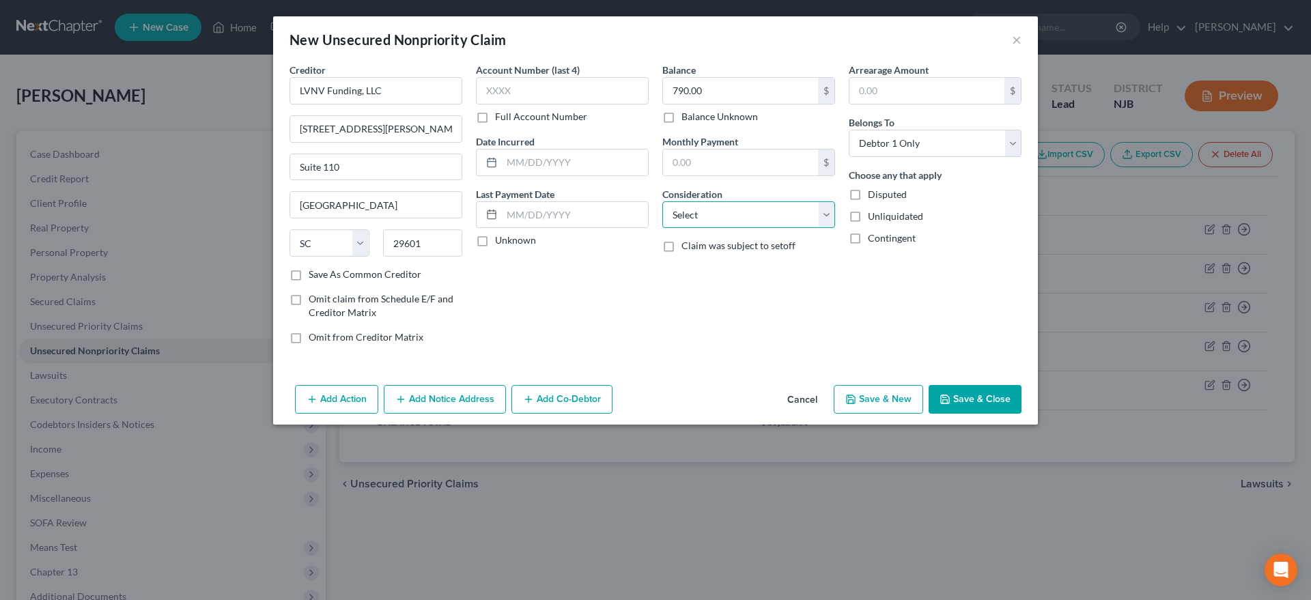
select select "14"
click option "Other" at bounding box center [0, 0] width 0 height 0
click at [685, 268] on input "text" at bounding box center [748, 267] width 171 height 26
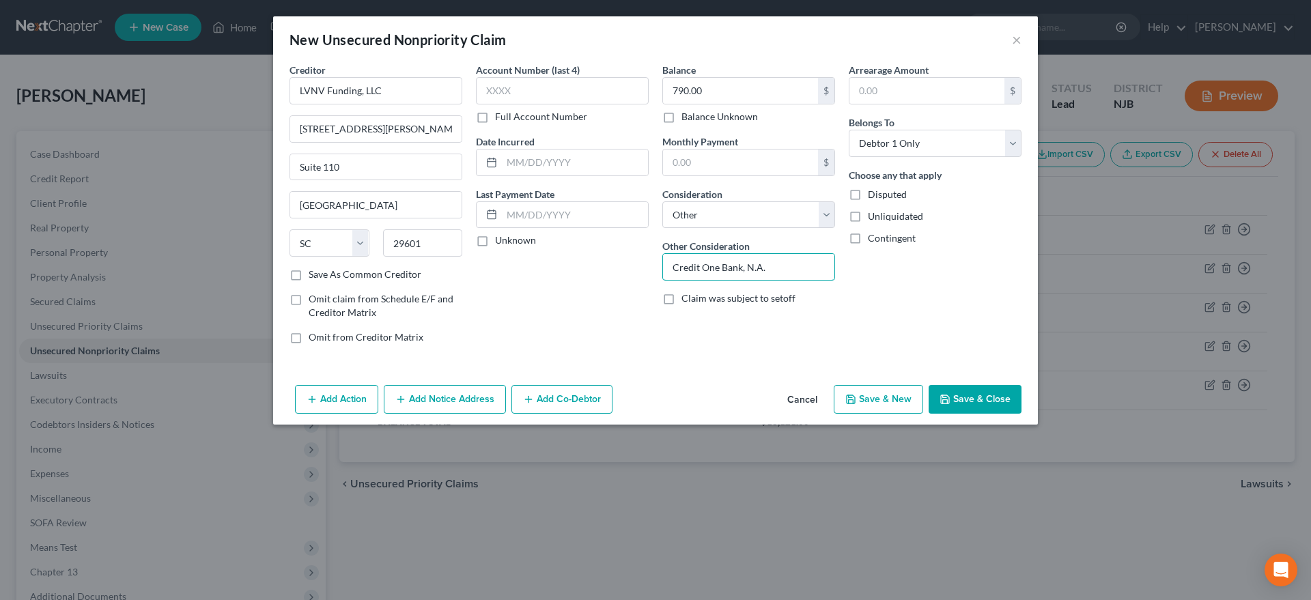
type input "Credit One Bank, N.A."
click at [860, 398] on button "Save & New" at bounding box center [877, 399] width 89 height 29
select select "0"
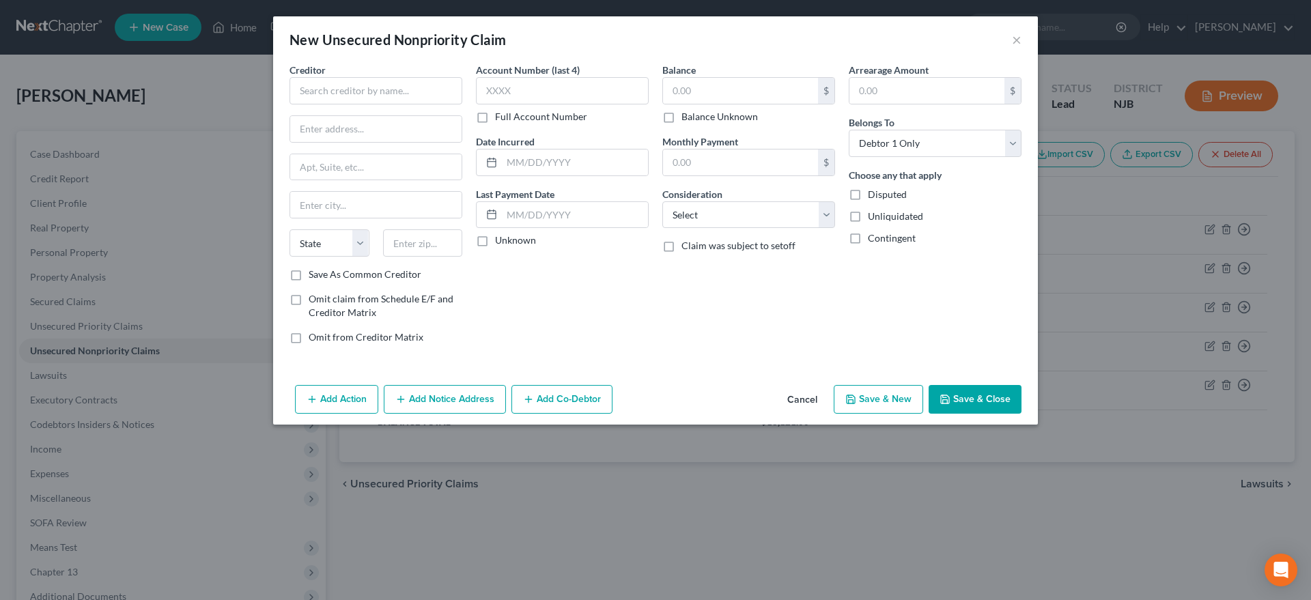
type input "0.00"
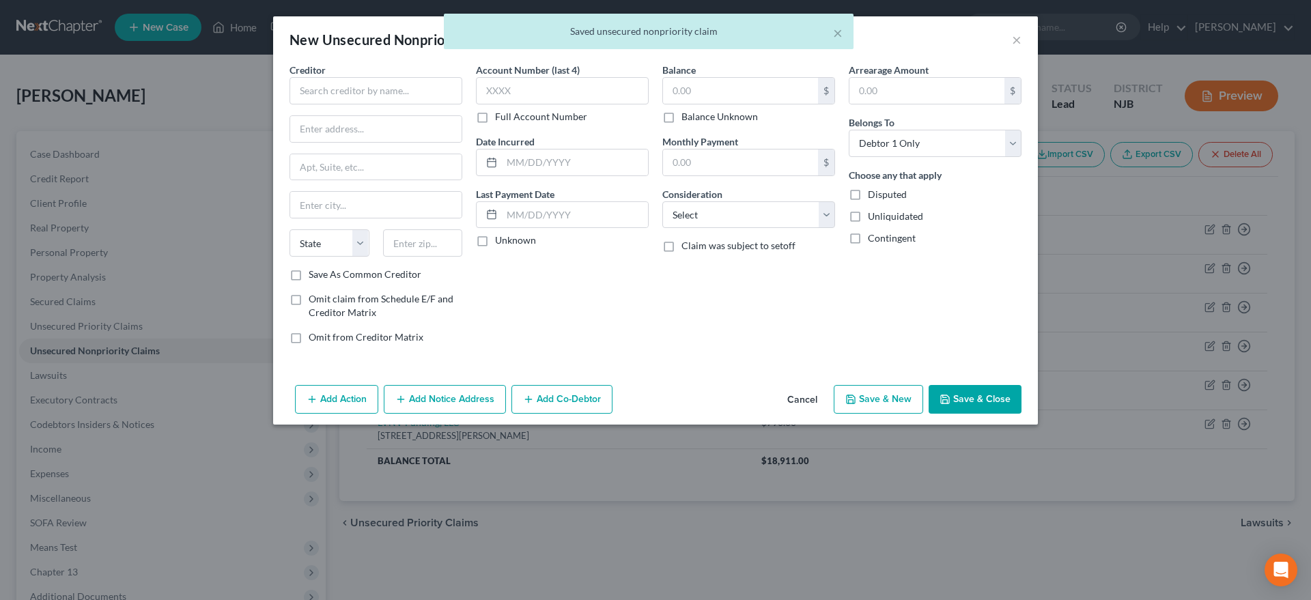
click at [563, 347] on div "Account Number (last 4) Full Account Number Date Incurred Last Payment Date Unk…" at bounding box center [562, 209] width 186 height 292
click at [332, 92] on input "text" at bounding box center [375, 90] width 173 height 27
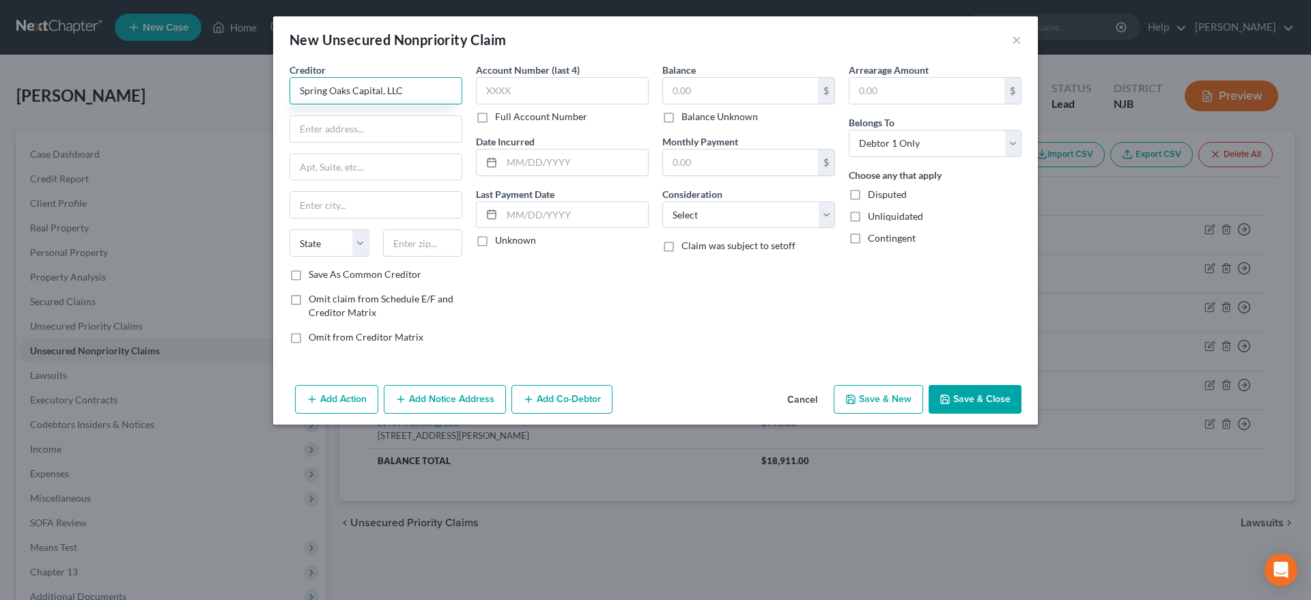
type input "Spring Oaks Capital, LLC"
type input "PO Box 1216"
type input "23327"
click at [559, 291] on div "Account Number (last 4) Full Account Number Date Incurred Last Payment Date Unk…" at bounding box center [562, 209] width 186 height 292
type input "Chesapeake"
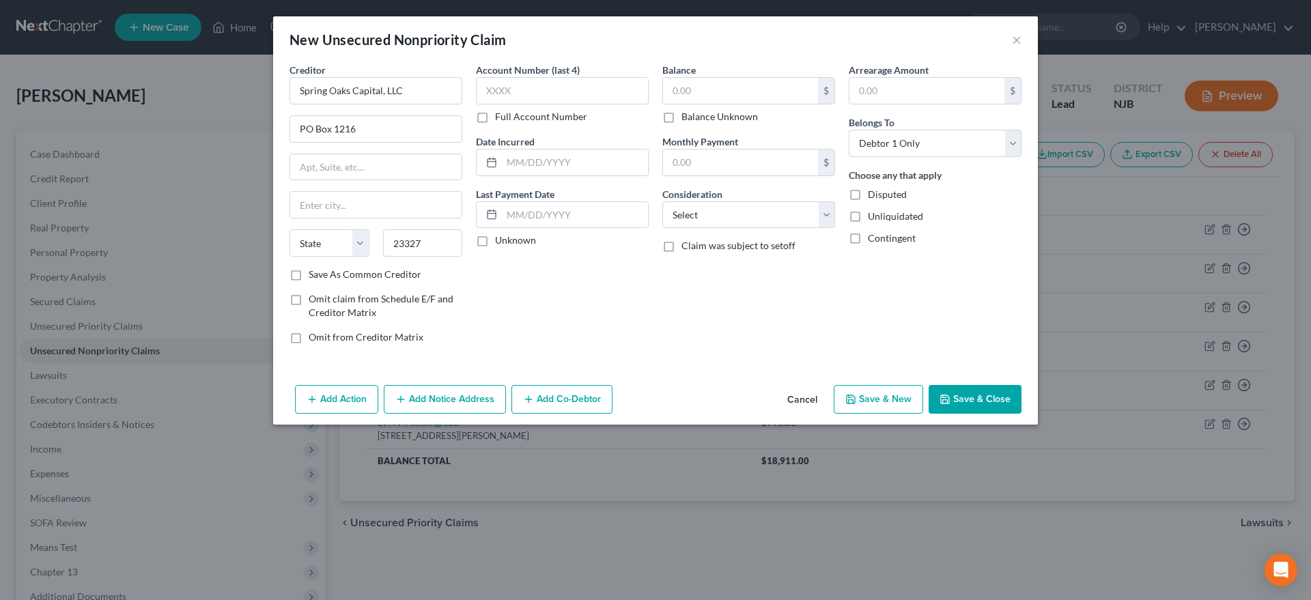
select select "48"
click at [696, 94] on input "text" at bounding box center [740, 91] width 155 height 26
type input "5"
type input "612.00"
click at [662, 201] on select "Select Cable / Satellite Services Collection Agency Credit Card Debt Debt Couns…" at bounding box center [748, 214] width 173 height 27
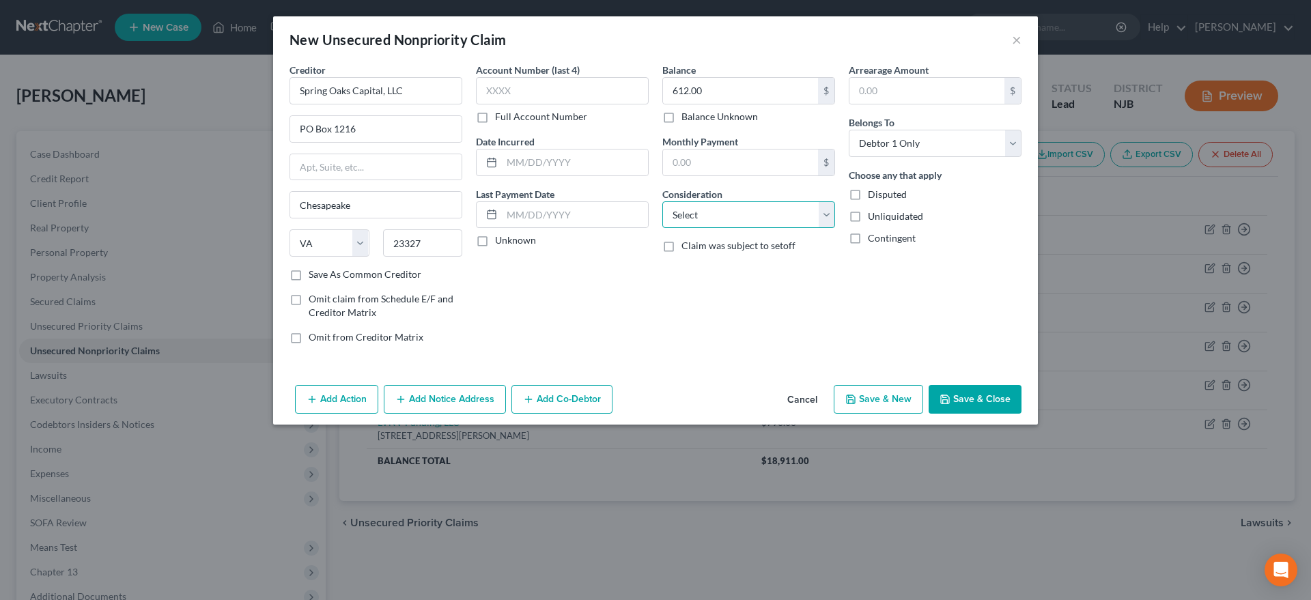
select select "14"
click option "Other" at bounding box center [0, 0] width 0 height 0
click at [704, 268] on input "text" at bounding box center [748, 267] width 171 height 26
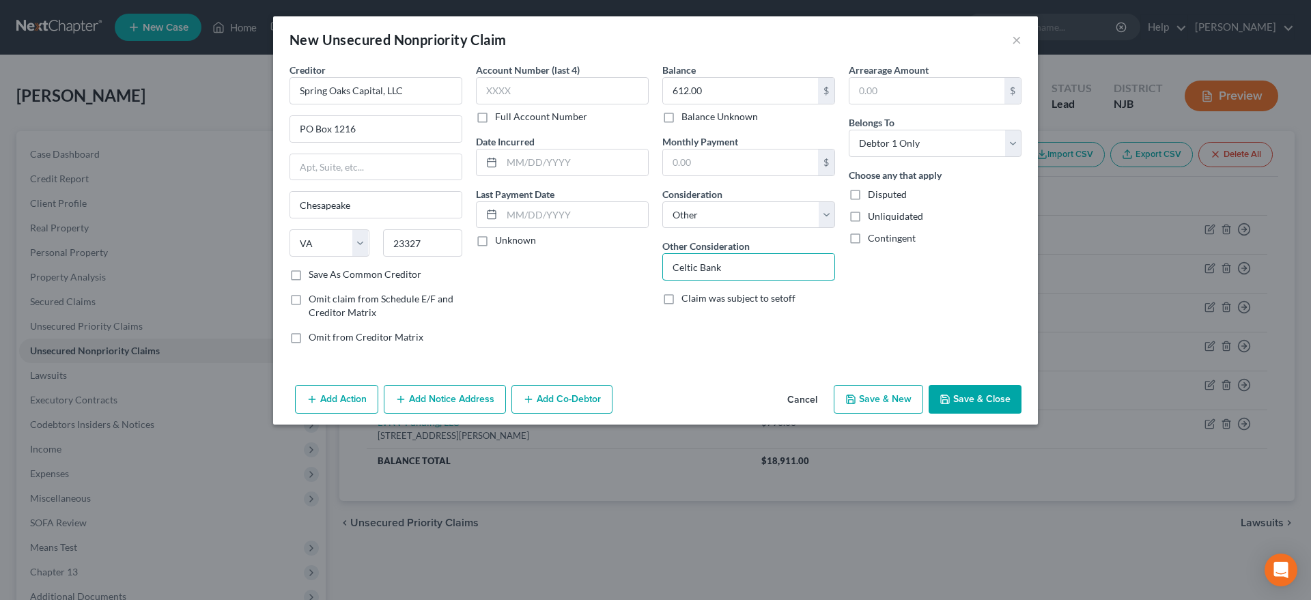
type input "Celtic Bank"
click at [853, 395] on icon "button" at bounding box center [850, 399] width 11 height 11
select select "0"
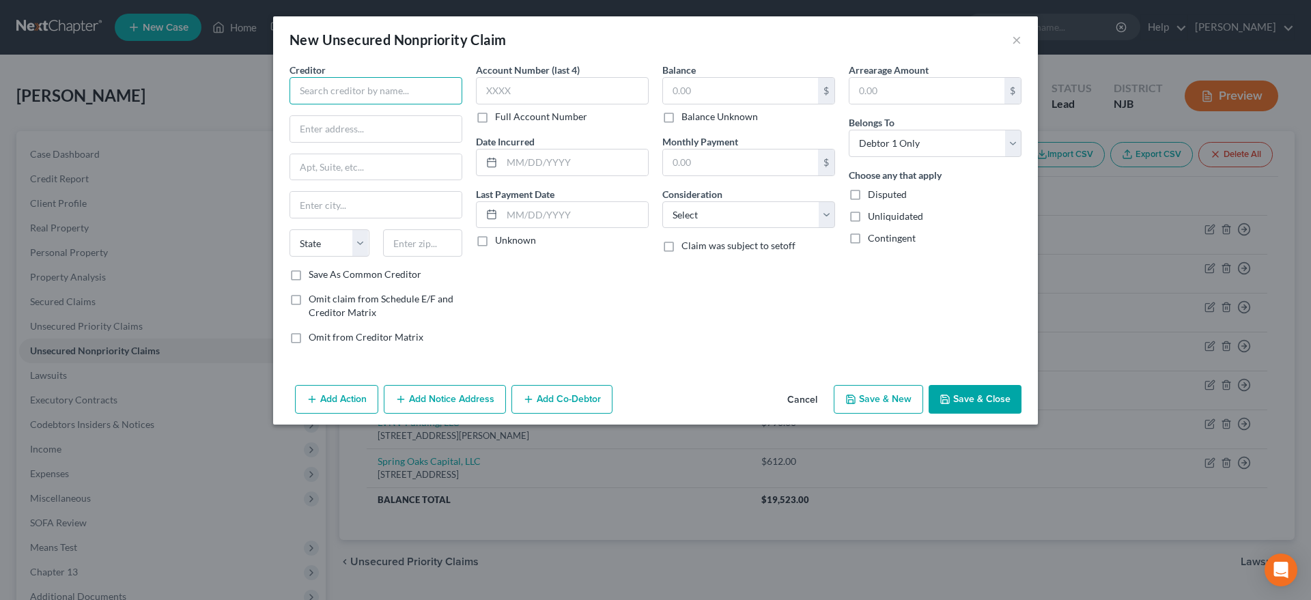
click at [332, 92] on input "text" at bounding box center [375, 90] width 173 height 27
type input "Santander Consumer [GEOGRAPHIC_DATA]"
type input "[STREET_ADDRESS]"
type input "Suite 800"
type input "75201"
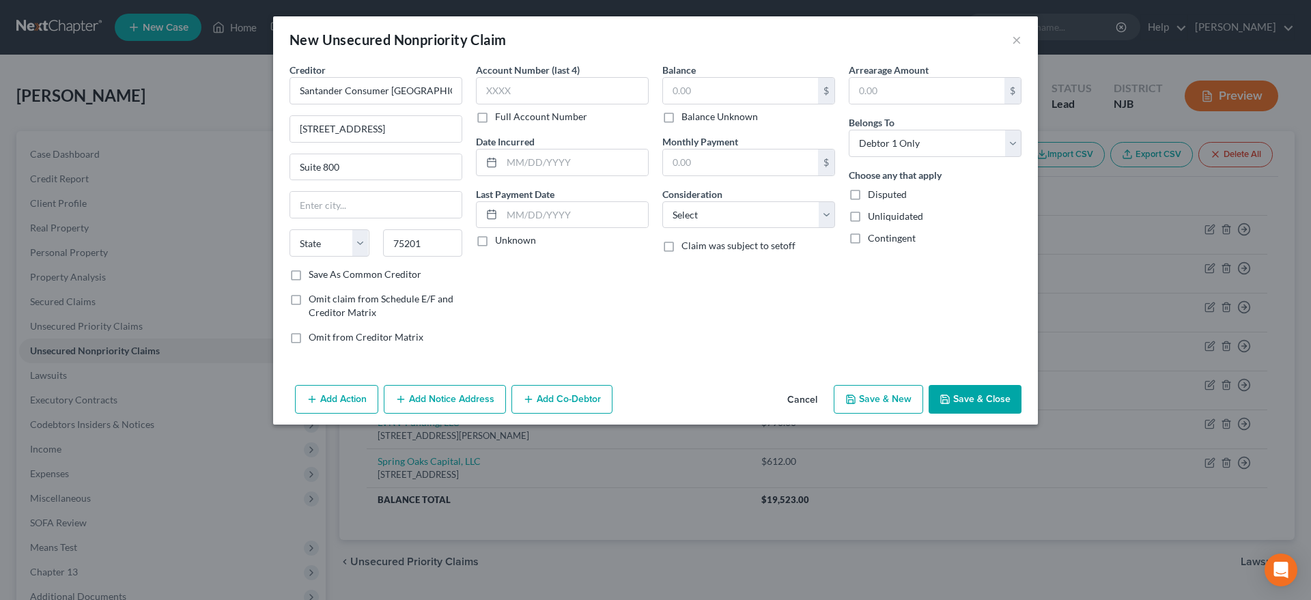
type input "[GEOGRAPHIC_DATA]"
select select "45"
click at [604, 298] on div "Account Number (last 4) Full Account Number Date Incurred Last Payment Date Unk…" at bounding box center [562, 209] width 186 height 292
click at [701, 90] on input "text" at bounding box center [740, 91] width 155 height 26
type input "31,561.00"
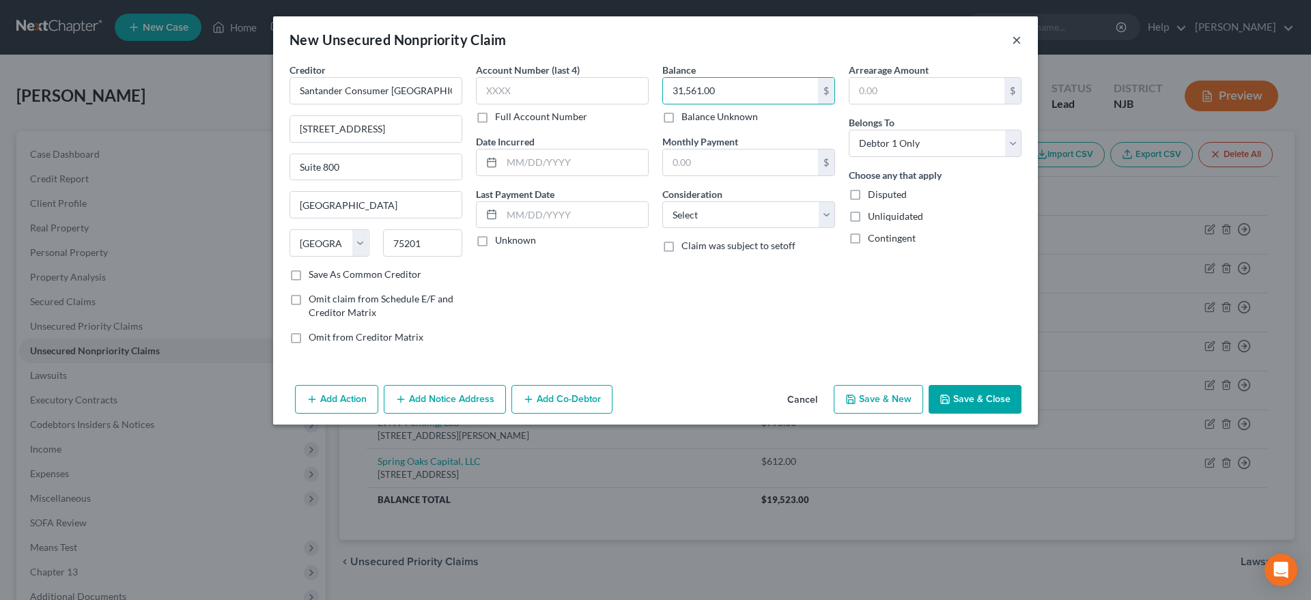
click at [1017, 39] on button "×" at bounding box center [1017, 39] width 10 height 16
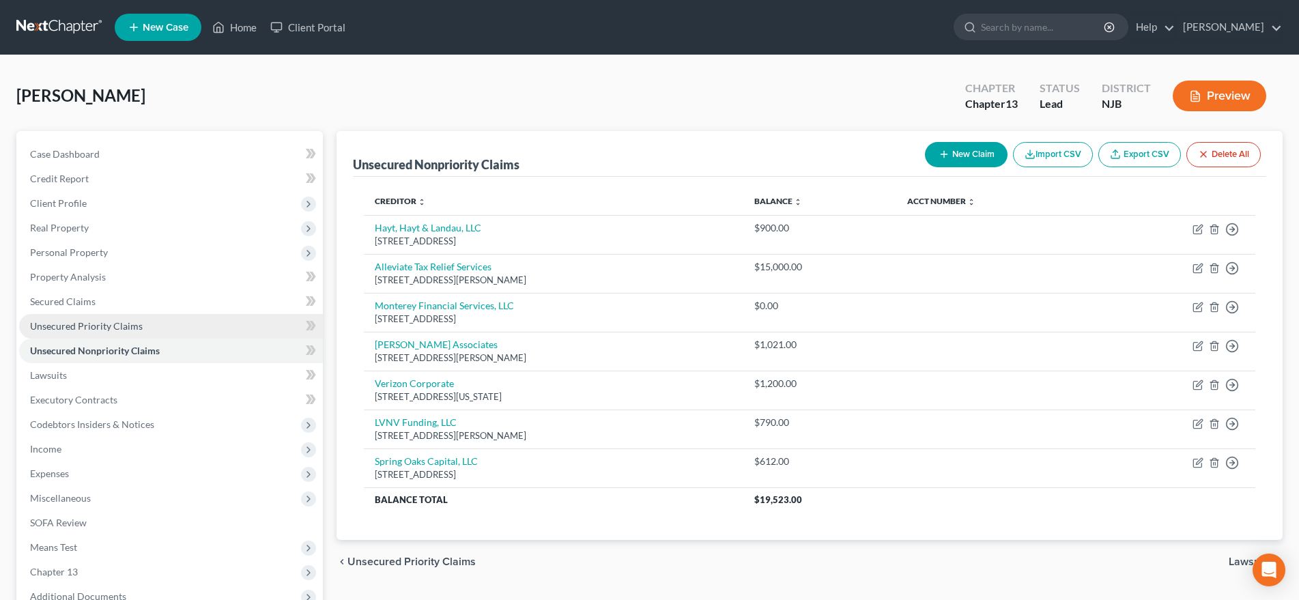
click at [139, 327] on span "Unsecured Priority Claims" at bounding box center [86, 326] width 113 height 12
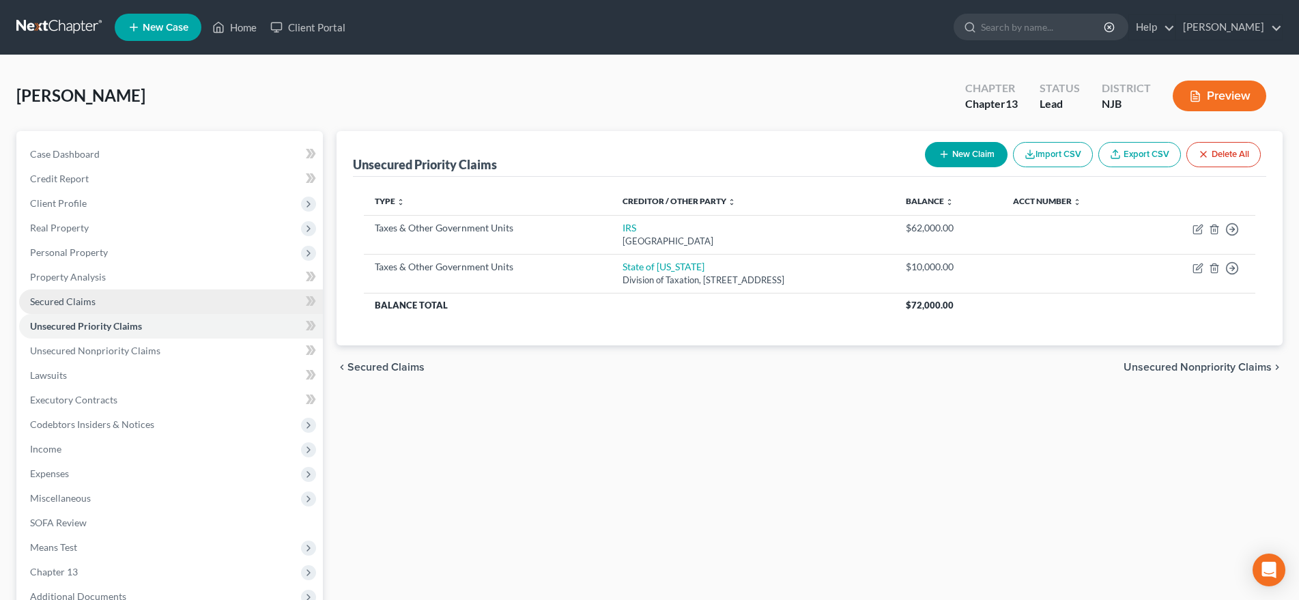
click at [147, 304] on link "Secured Claims" at bounding box center [171, 301] width 304 height 25
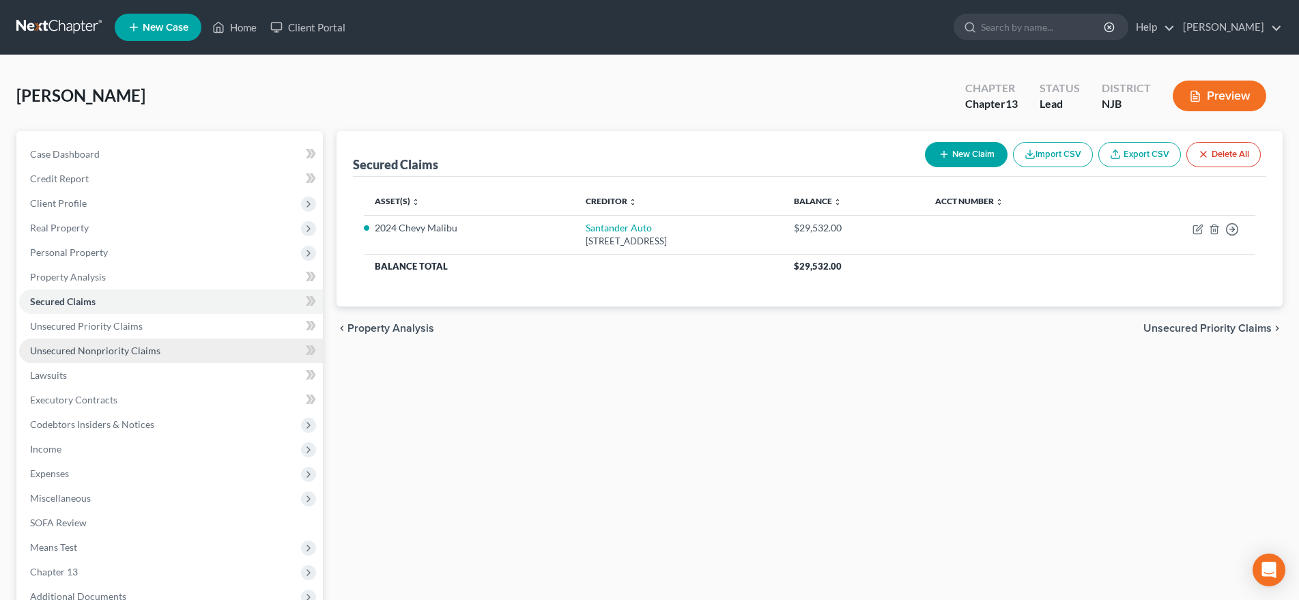
click at [141, 354] on span "Unsecured Nonpriority Claims" at bounding box center [95, 351] width 130 height 12
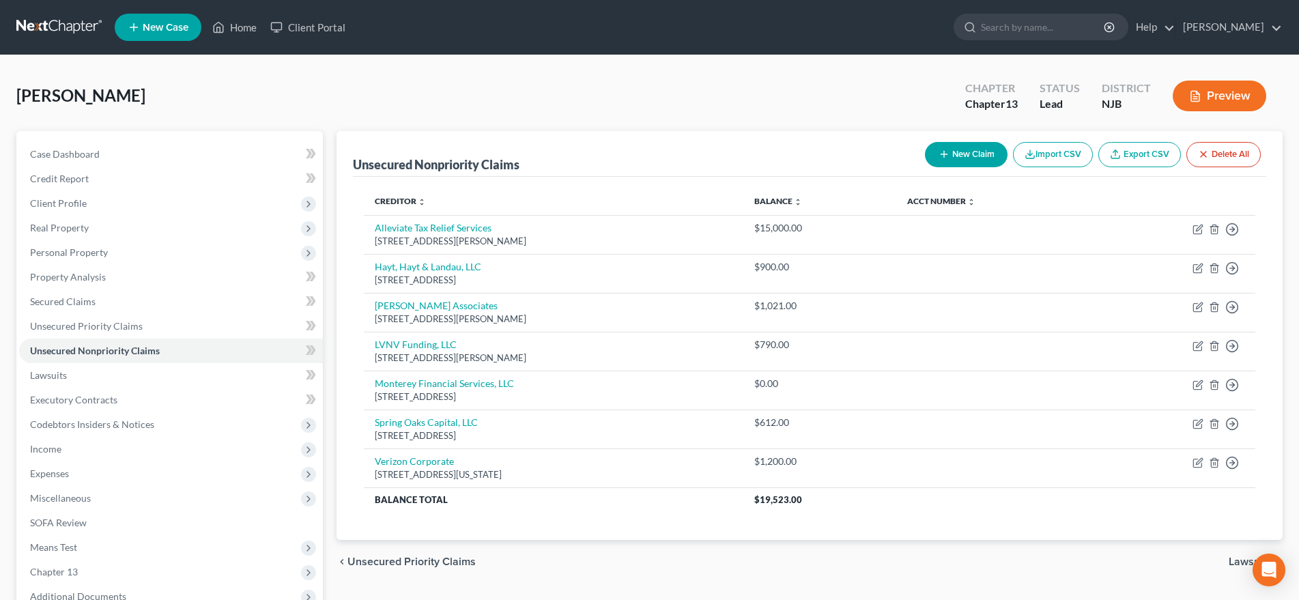
click at [952, 157] on button "New Claim" at bounding box center [966, 154] width 83 height 25
select select "0"
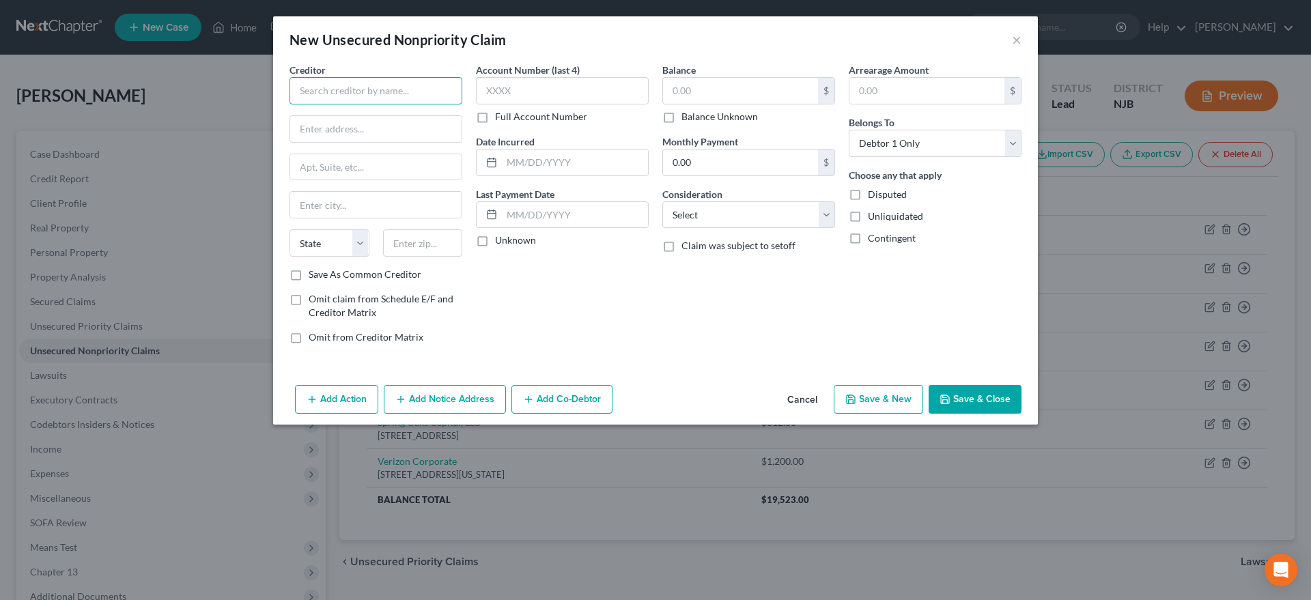
click at [334, 94] on input "text" at bounding box center [375, 90] width 173 height 27
type input "Credit One Bank"
type input "PO Box 98872"
type input "4"
type input "89193"
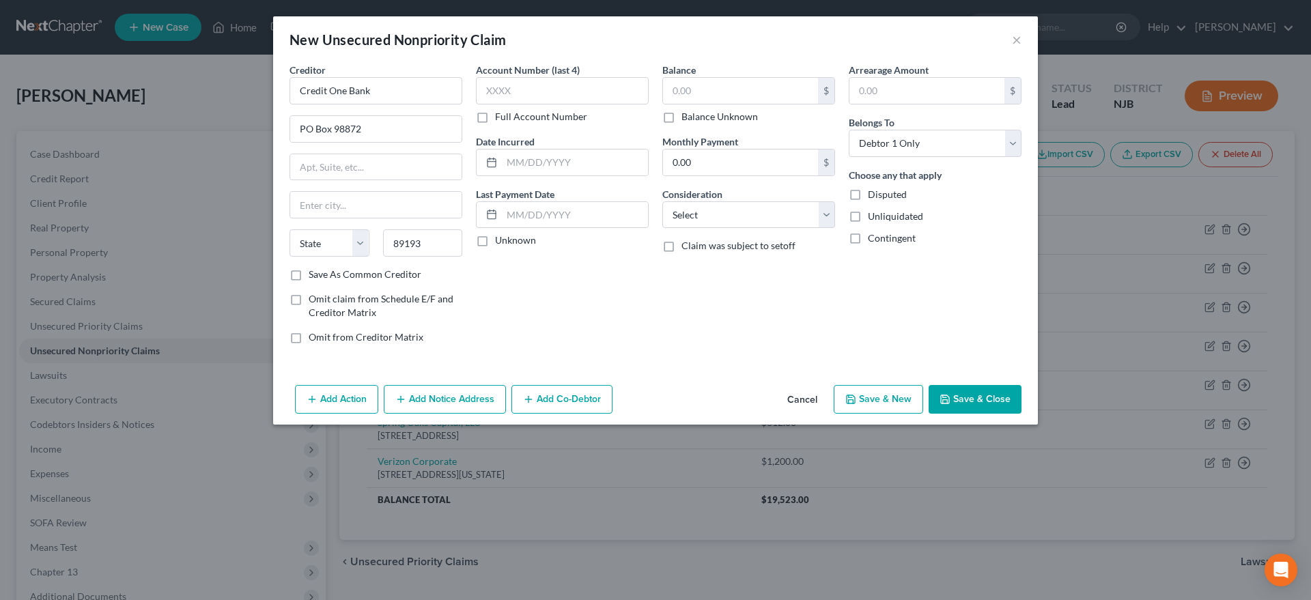
click at [544, 307] on div "Account Number (last 4) Full Account Number Date Incurred Last Payment Date Unk…" at bounding box center [562, 209] width 186 height 292
type input "[GEOGRAPHIC_DATA]"
select select "31"
click at [714, 91] on input "text" at bounding box center [740, 91] width 155 height 26
type input "433.00"
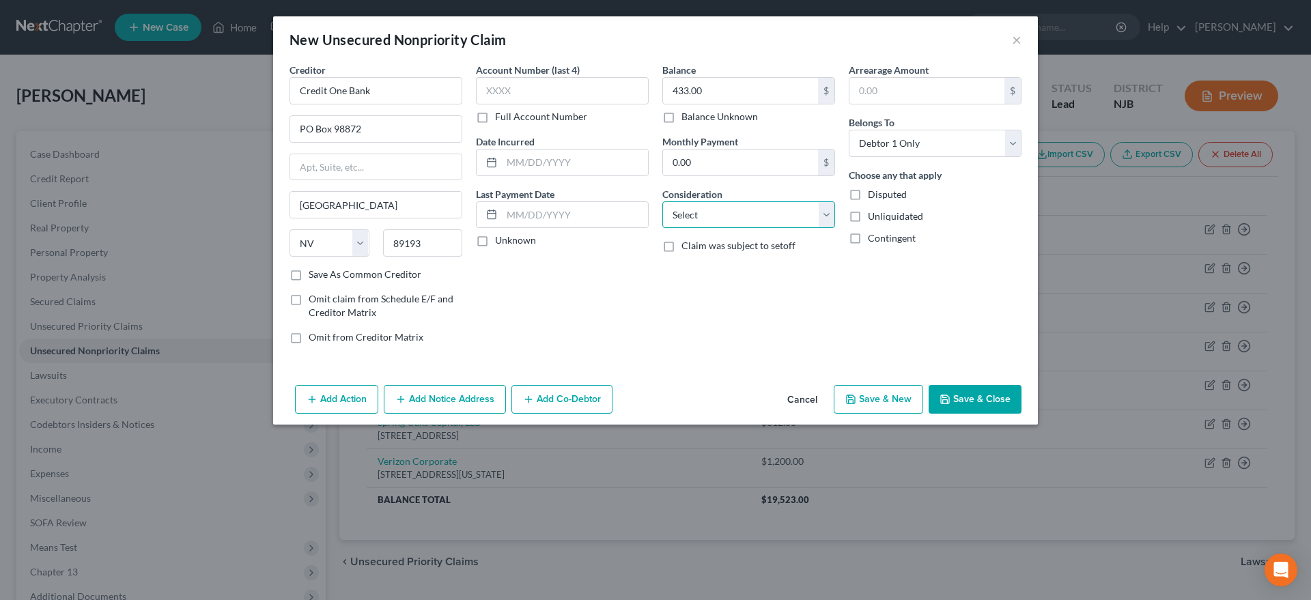
select select "2"
click option "Credit Card Debt" at bounding box center [0, 0] width 0 height 0
click at [867, 403] on button "Save & New" at bounding box center [877, 399] width 89 height 29
select select "0"
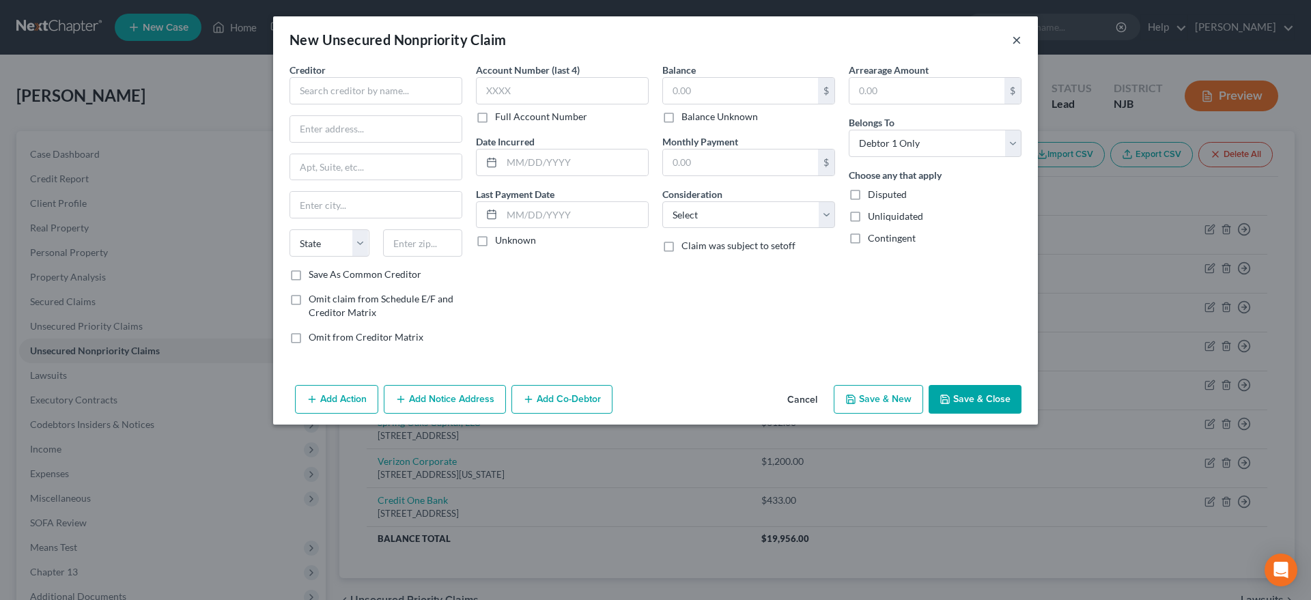
click at [1016, 40] on button "×" at bounding box center [1017, 39] width 10 height 16
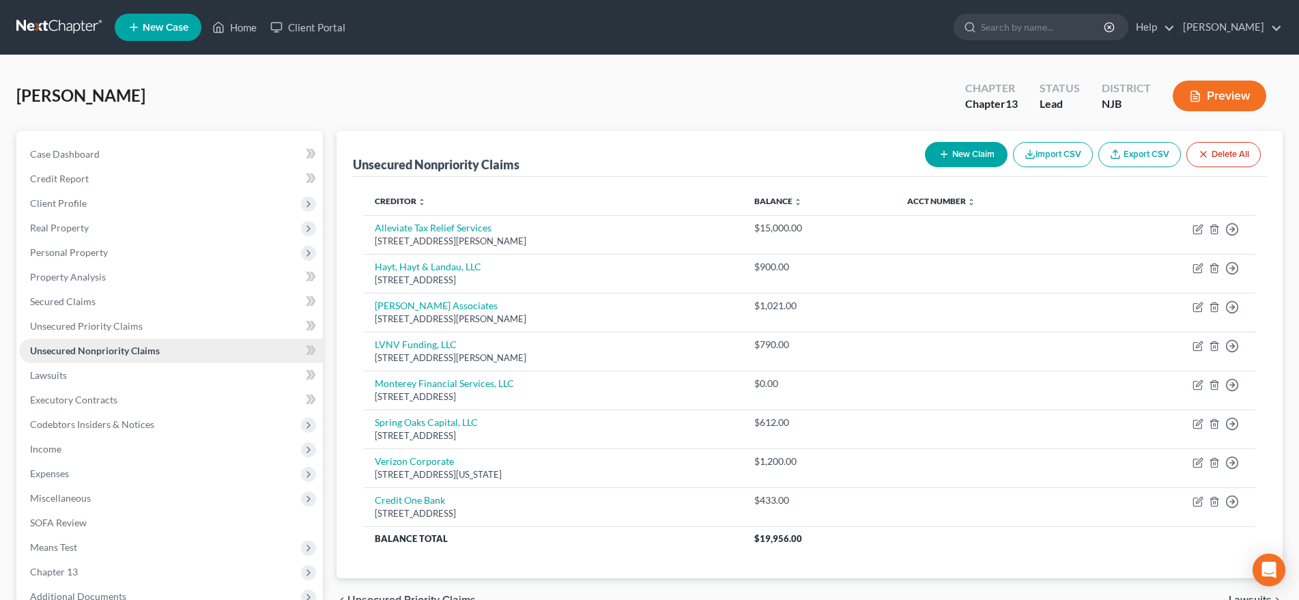
click at [201, 354] on link "Unsecured Nonpriority Claims" at bounding box center [171, 351] width 304 height 25
click at [972, 159] on button "New Claim" at bounding box center [966, 154] width 83 height 25
select select "0"
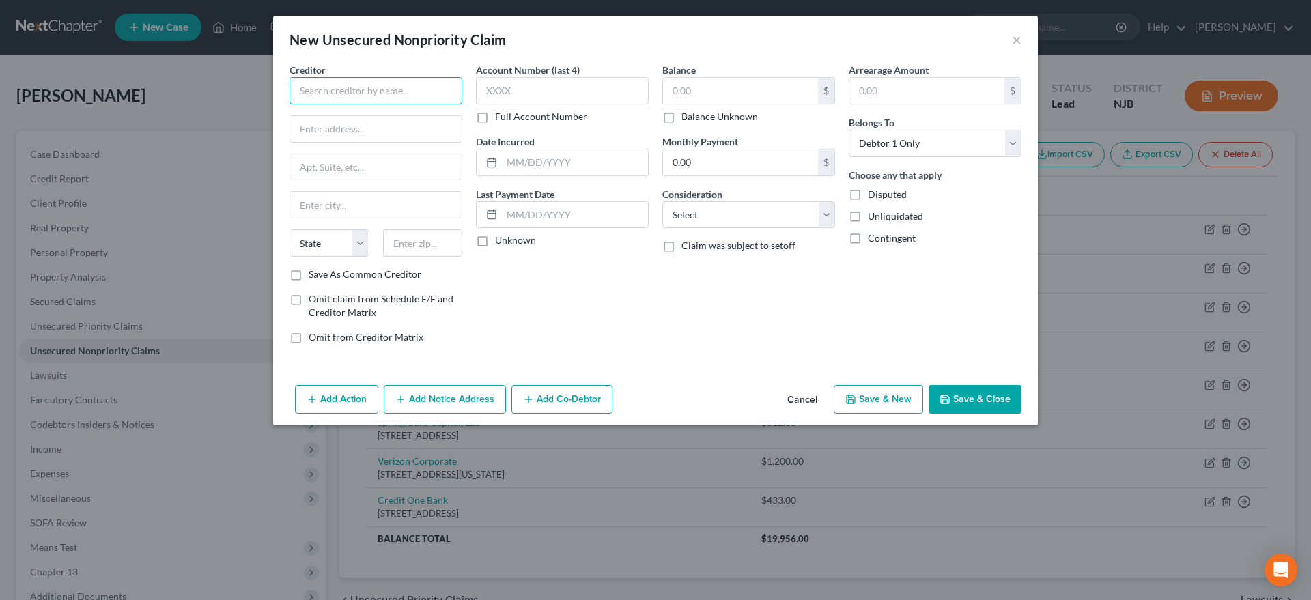
click at [345, 89] on input "text" at bounding box center [375, 90] width 173 height 27
type input "Westlake Financial"
type input "[STREET_ADDRESS]"
click at [307, 167] on input "text" at bounding box center [375, 167] width 171 height 26
type input "Suite 100"
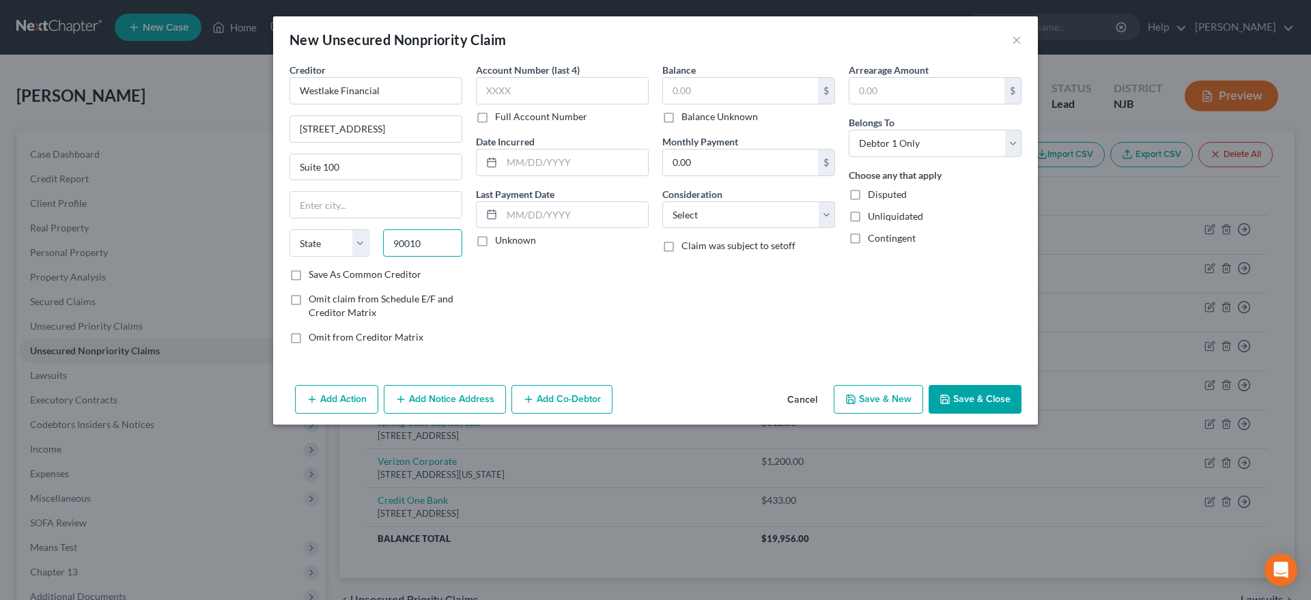
type input "90010"
type input "[GEOGRAPHIC_DATA]"
select select "4"
click at [550, 287] on div "Account Number (last 4) Full Account Number Date Incurred Last Payment Date Unk…" at bounding box center [562, 209] width 186 height 292
click at [719, 85] on input "text" at bounding box center [740, 91] width 155 height 26
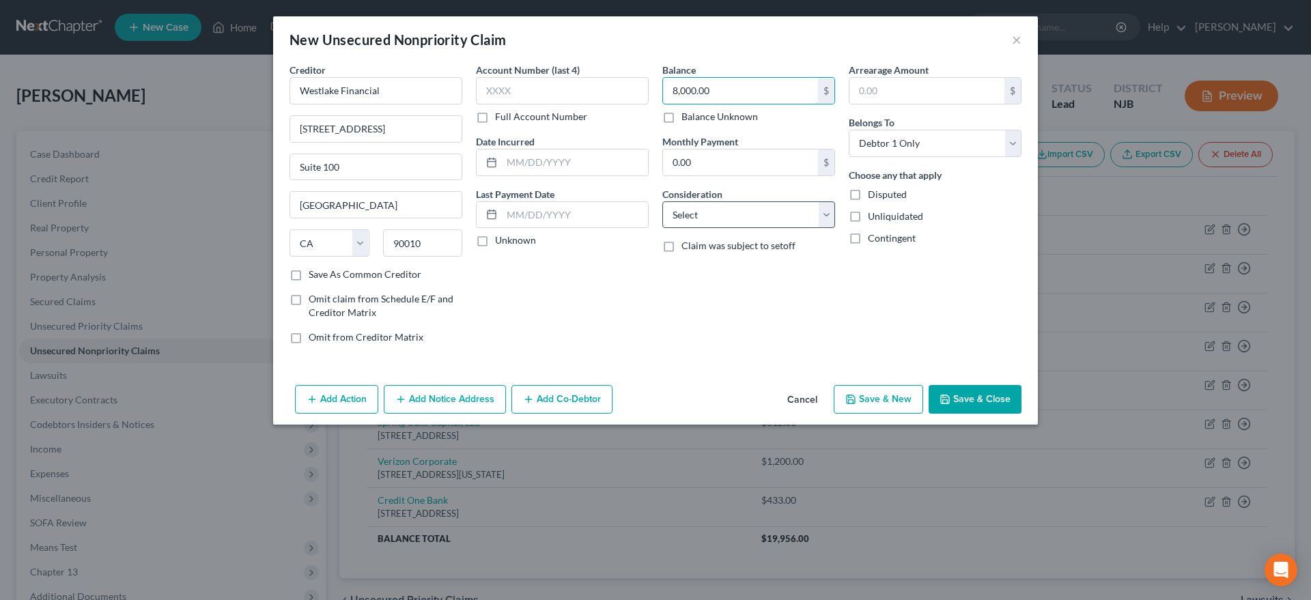
type input "8,000.00"
select select "14"
click option "Other" at bounding box center [0, 0] width 0 height 0
click at [894, 403] on button "Save & New" at bounding box center [877, 399] width 89 height 29
select select "0"
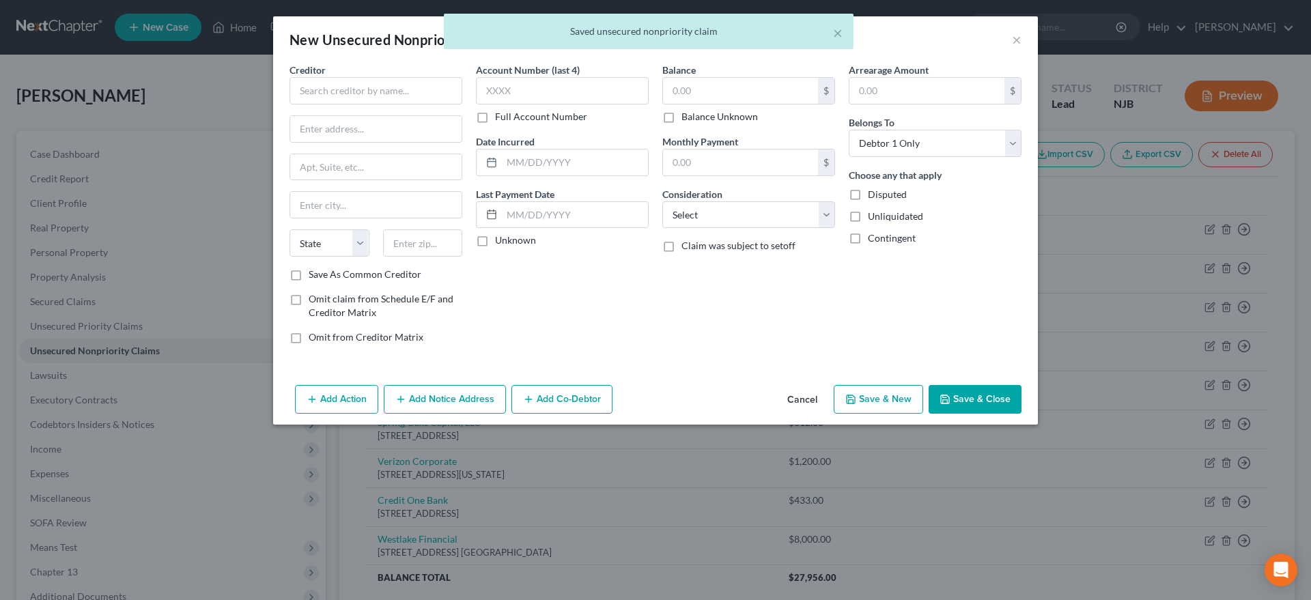
click at [540, 343] on div "Account Number (last 4) Full Account Number Date Incurred Last Payment Date Unk…" at bounding box center [562, 209] width 186 height 292
click at [328, 86] on input "text" at bounding box center [375, 90] width 173 height 27
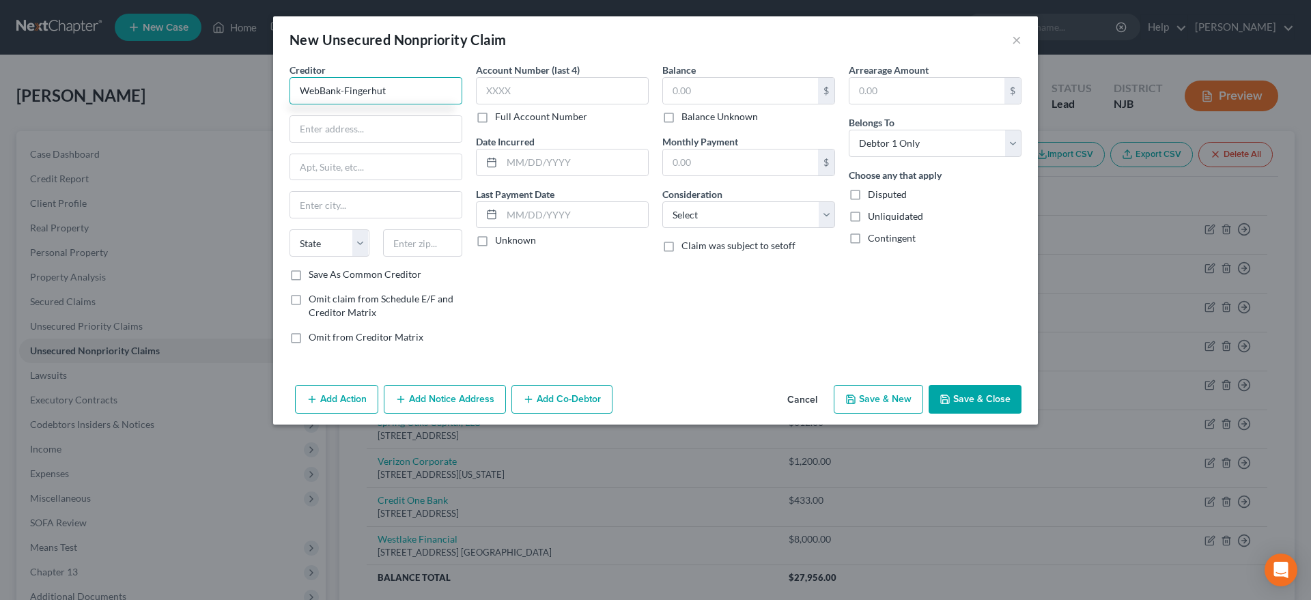
type input "WebBank-Fingerhut"
click at [412, 130] on input "[STREET_ADDRESS]" at bounding box center [375, 129] width 171 height 26
type input "6"
type input "PO Box 0260"
type input "56395"
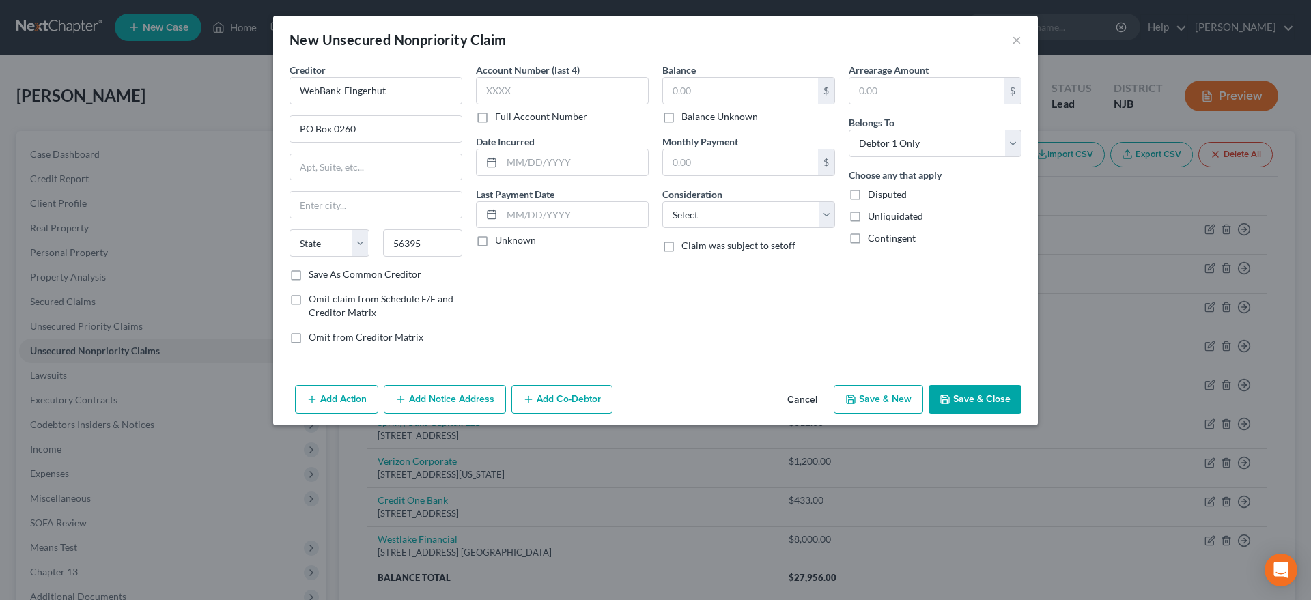
click at [573, 303] on div "Account Number (last 4) Full Account Number Date Incurred Last Payment Date Unk…" at bounding box center [562, 209] width 186 height 292
type input "Saint Cloud"
select select "24"
click at [702, 91] on input "text" at bounding box center [740, 91] width 155 height 26
type input "200.00"
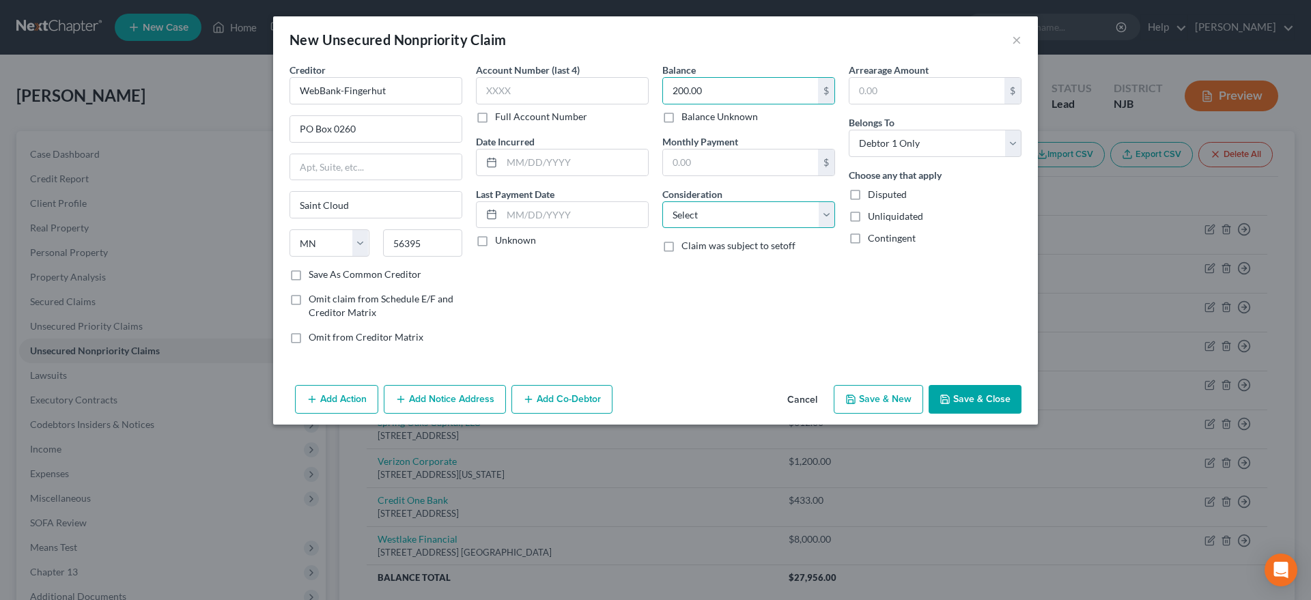
click at [662, 201] on select "Select Cable / Satellite Services Collection Agency Credit Card Debt Debt Couns…" at bounding box center [748, 214] width 173 height 27
select select "14"
click option "Other" at bounding box center [0, 0] width 0 height 0
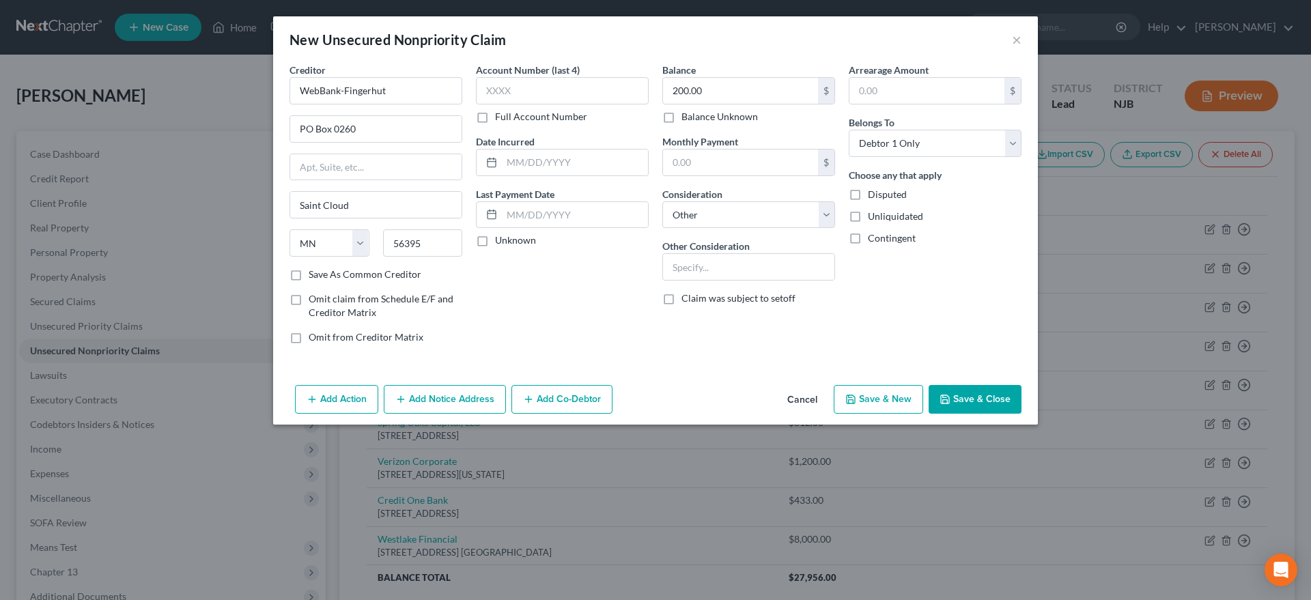
click at [875, 393] on button "Save & New" at bounding box center [877, 399] width 89 height 29
select select "0"
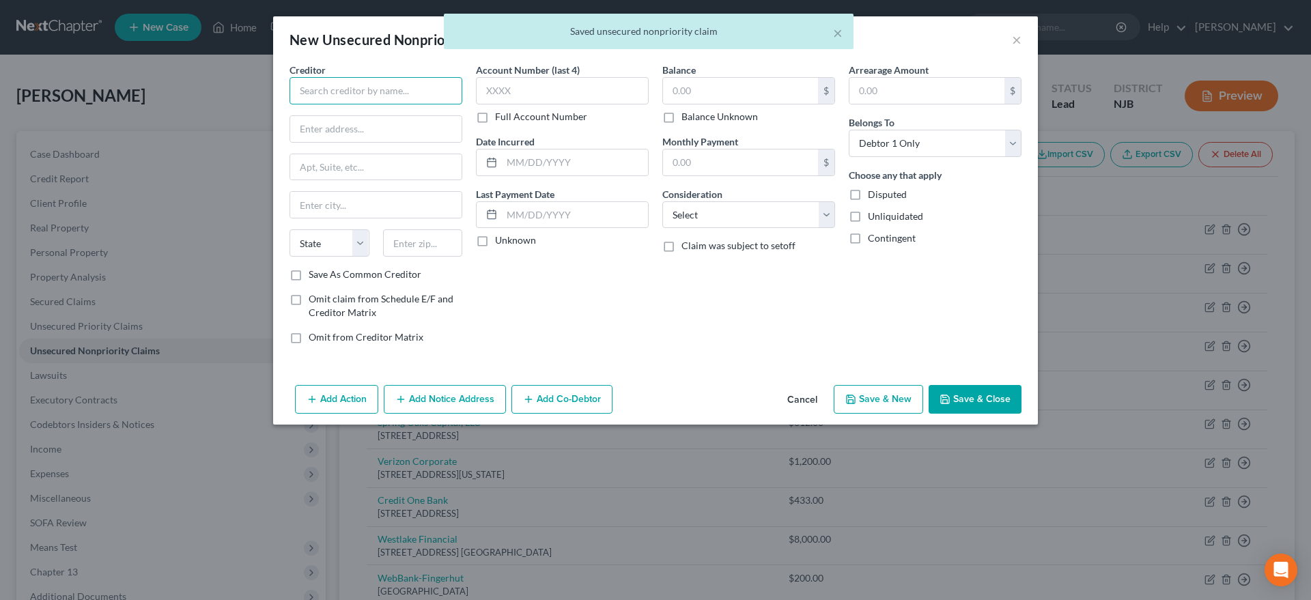
click at [316, 92] on input "text" at bounding box center [375, 90] width 173 height 27
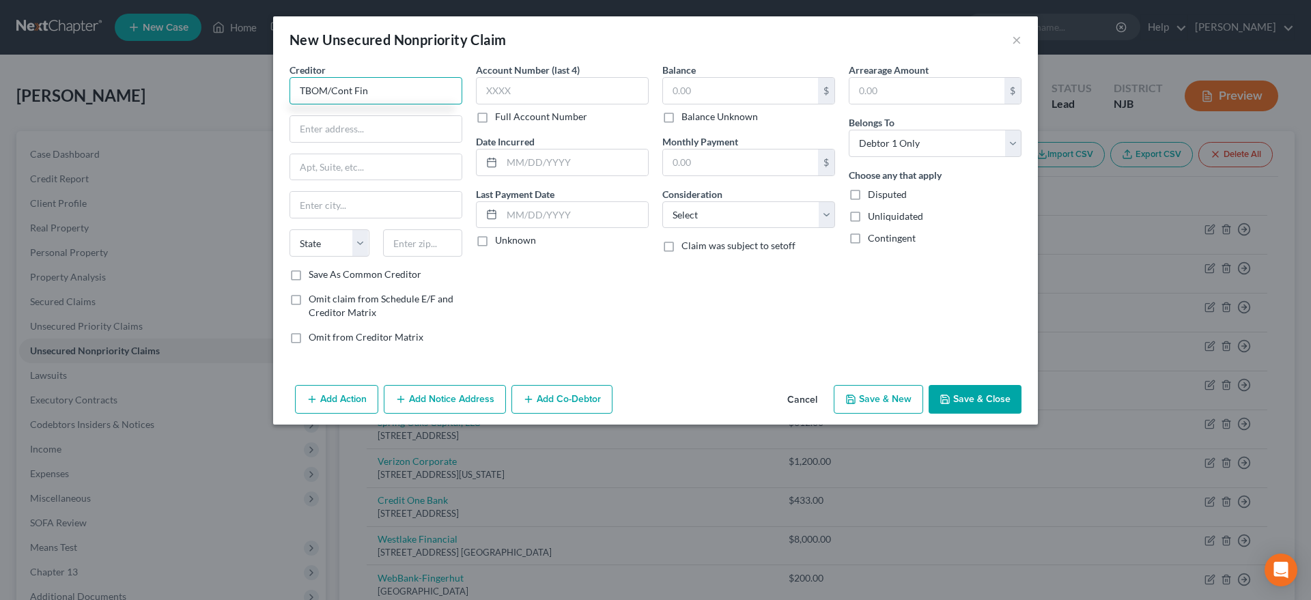
type input "TBOM/Cont Fin"
type input "PO Box 8099"
type input "19714"
click at [535, 303] on div "Account Number (last 4) Full Account Number Date Incurred Last Payment Date Unk…" at bounding box center [562, 209] width 186 height 292
type input "[GEOGRAPHIC_DATA]"
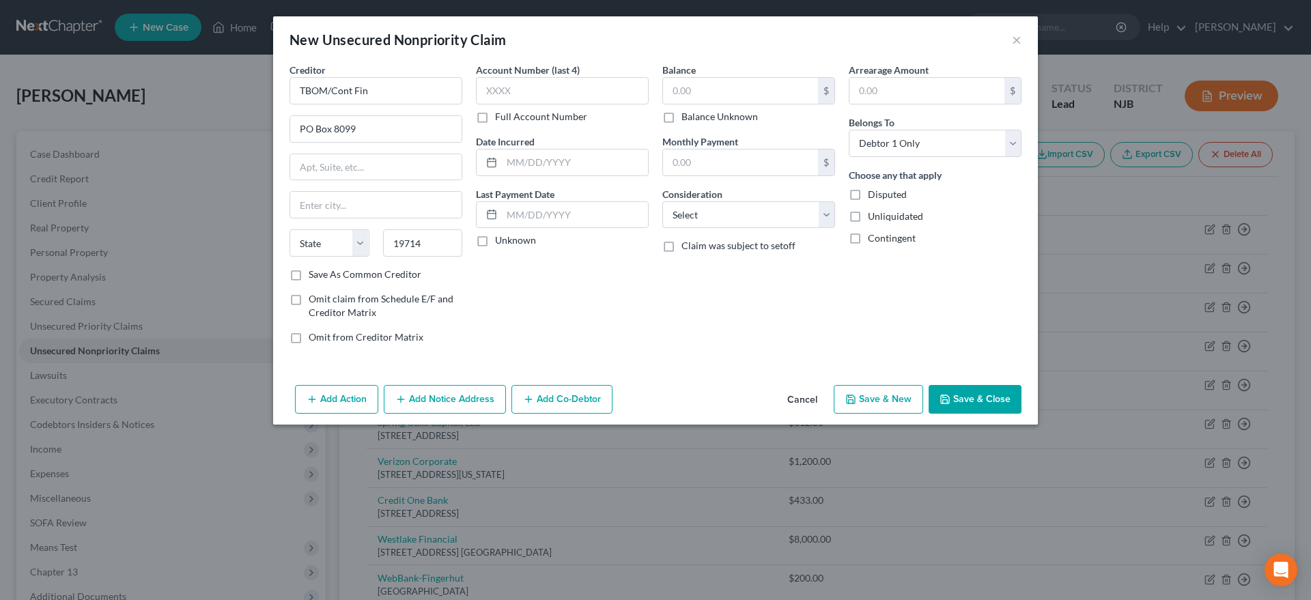
select select "7"
click at [688, 94] on input "text" at bounding box center [740, 91] width 155 height 26
type input "200.00"
click at [824, 212] on select "Select Cable / Satellite Services Collection Agency Credit Card Debt Debt Couns…" at bounding box center [748, 214] width 173 height 27
select select "14"
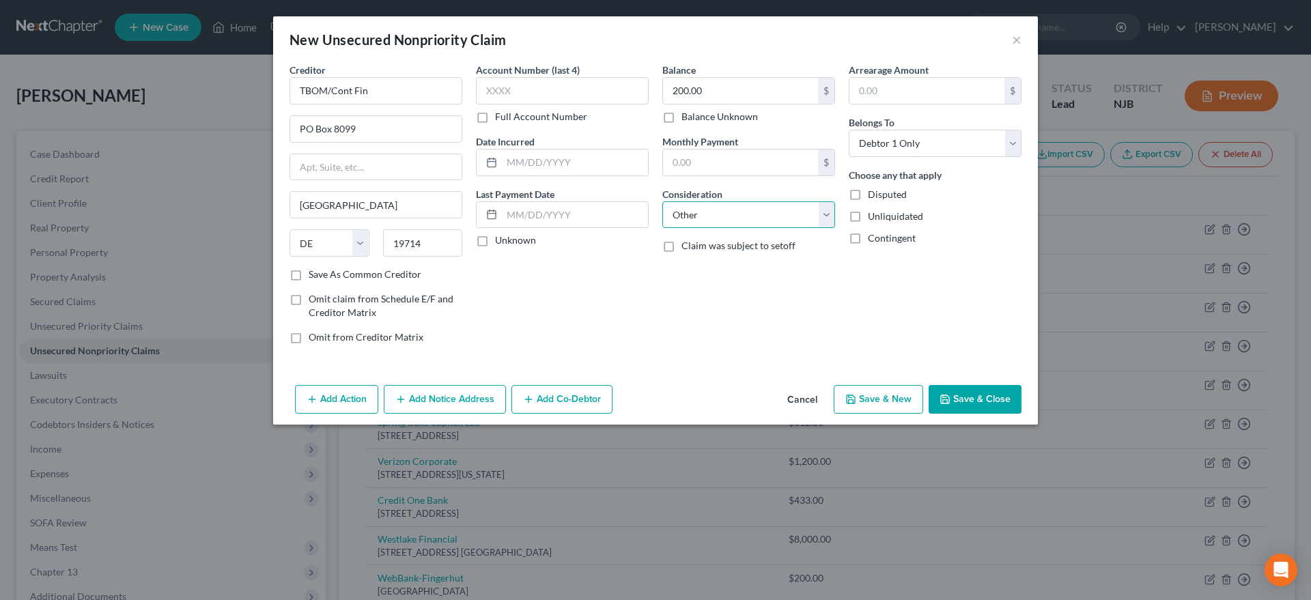
click option "Other" at bounding box center [0, 0] width 0 height 0
click at [853, 404] on icon "button" at bounding box center [850, 399] width 11 height 11
select select "0"
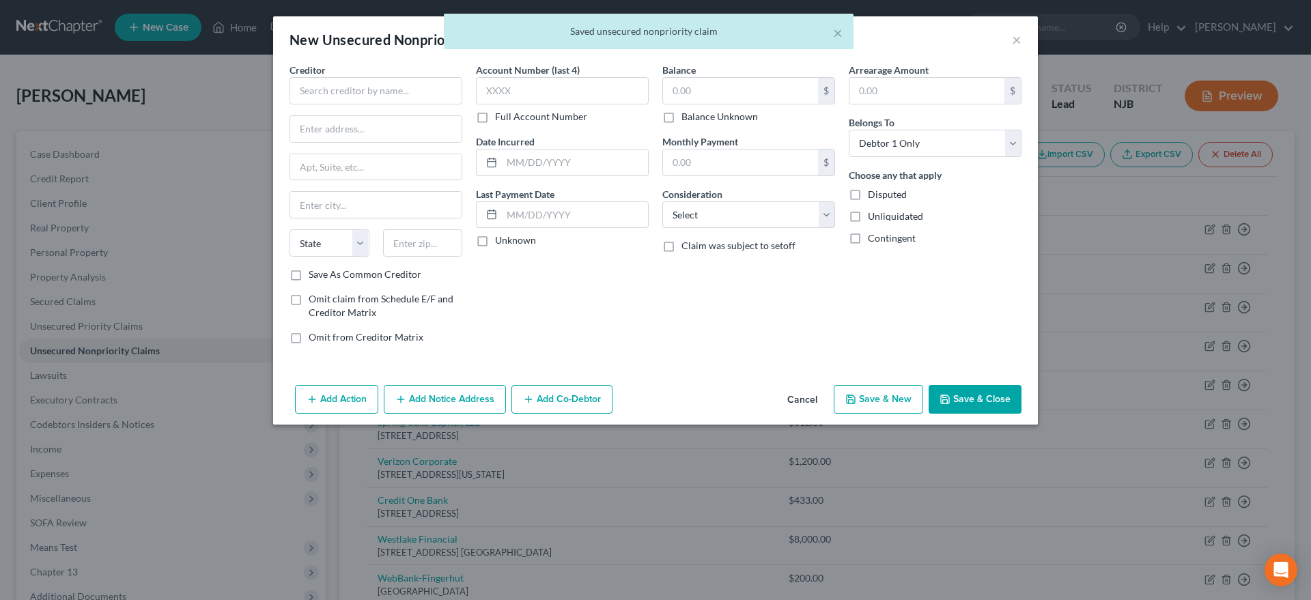
type input "0.00"
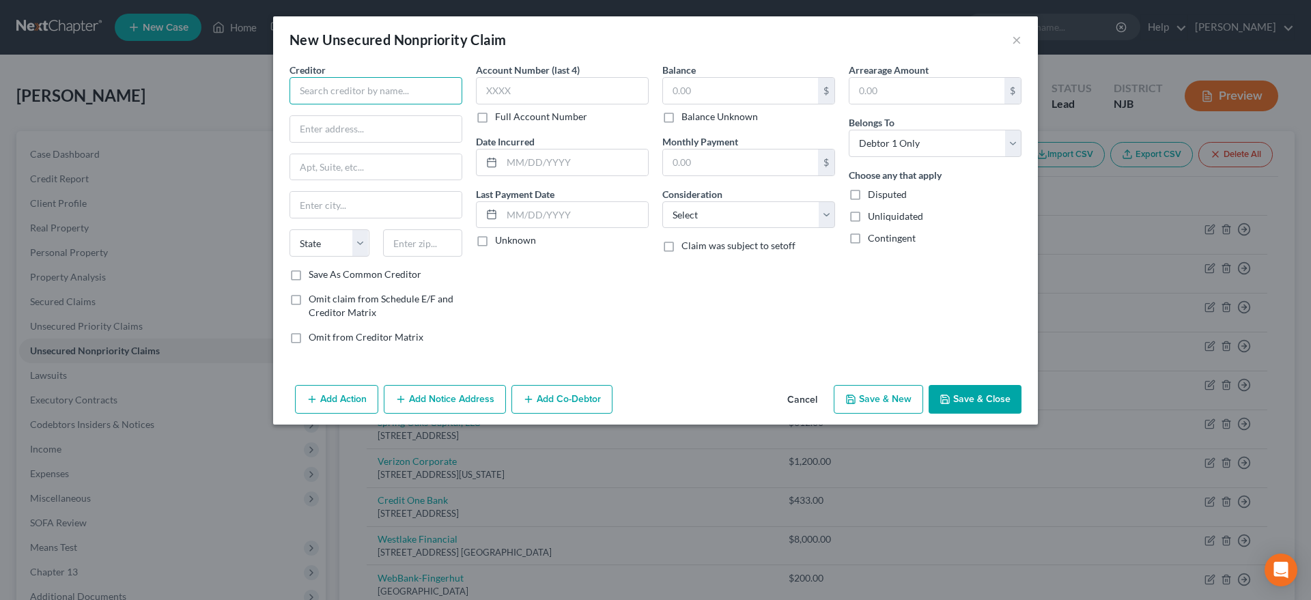
click at [320, 91] on input "text" at bounding box center [375, 90] width 173 height 27
click at [1016, 40] on button "×" at bounding box center [1017, 39] width 10 height 16
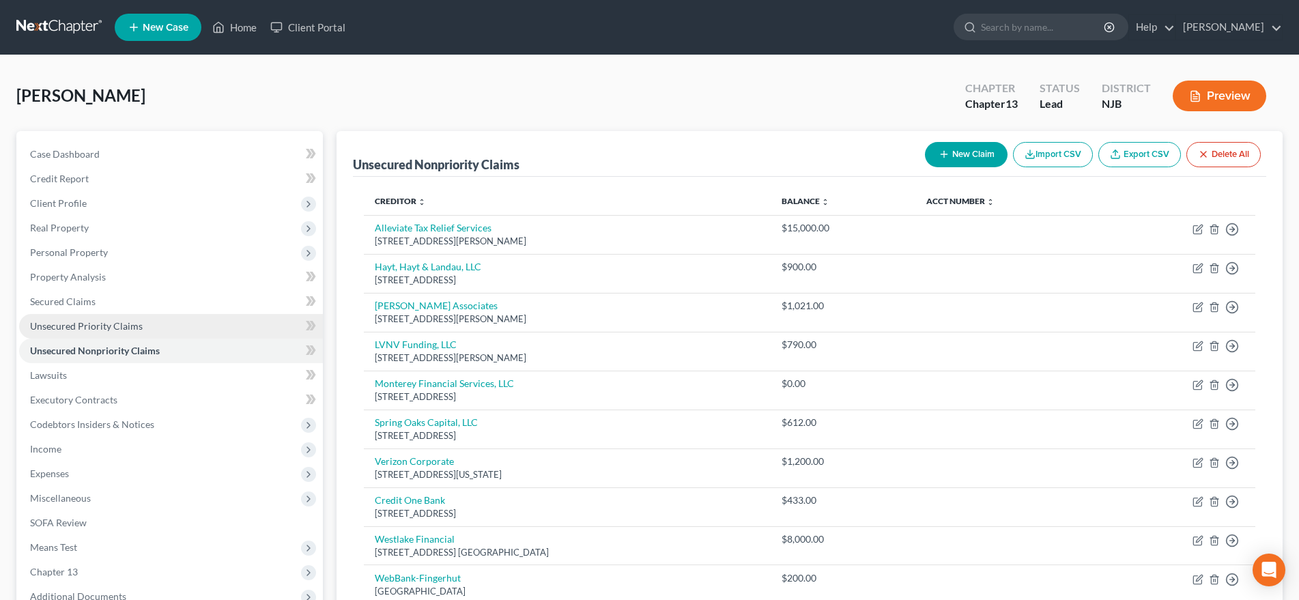
click at [168, 326] on link "Unsecured Priority Claims" at bounding box center [171, 326] width 304 height 25
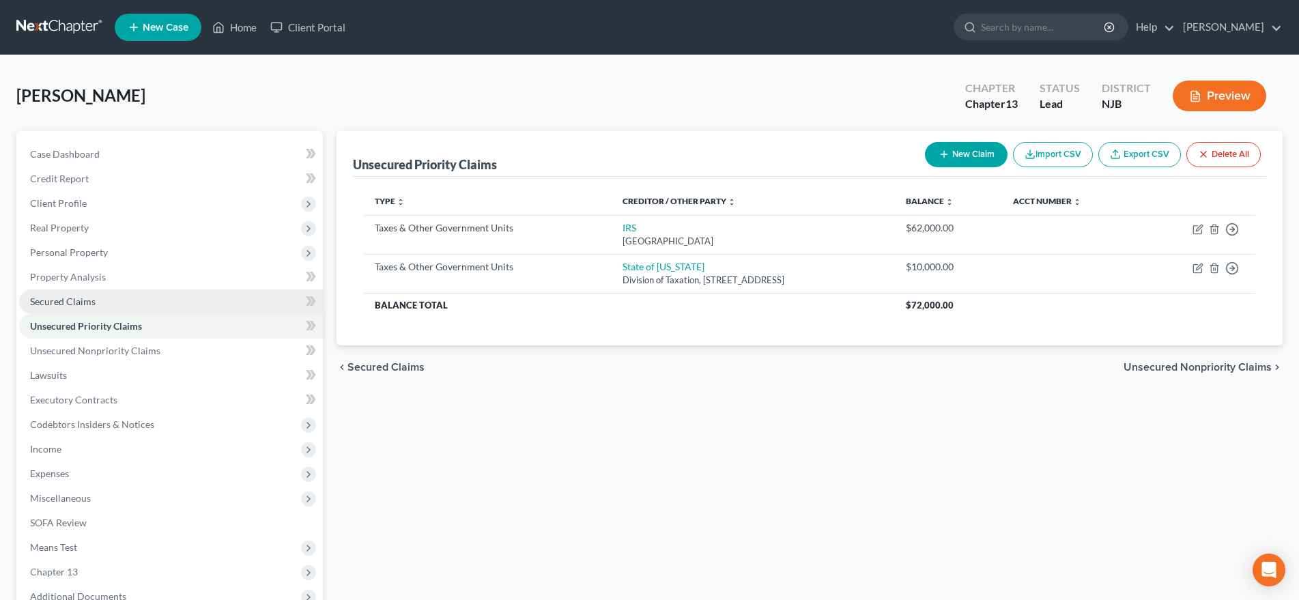
click at [163, 303] on link "Secured Claims" at bounding box center [171, 301] width 304 height 25
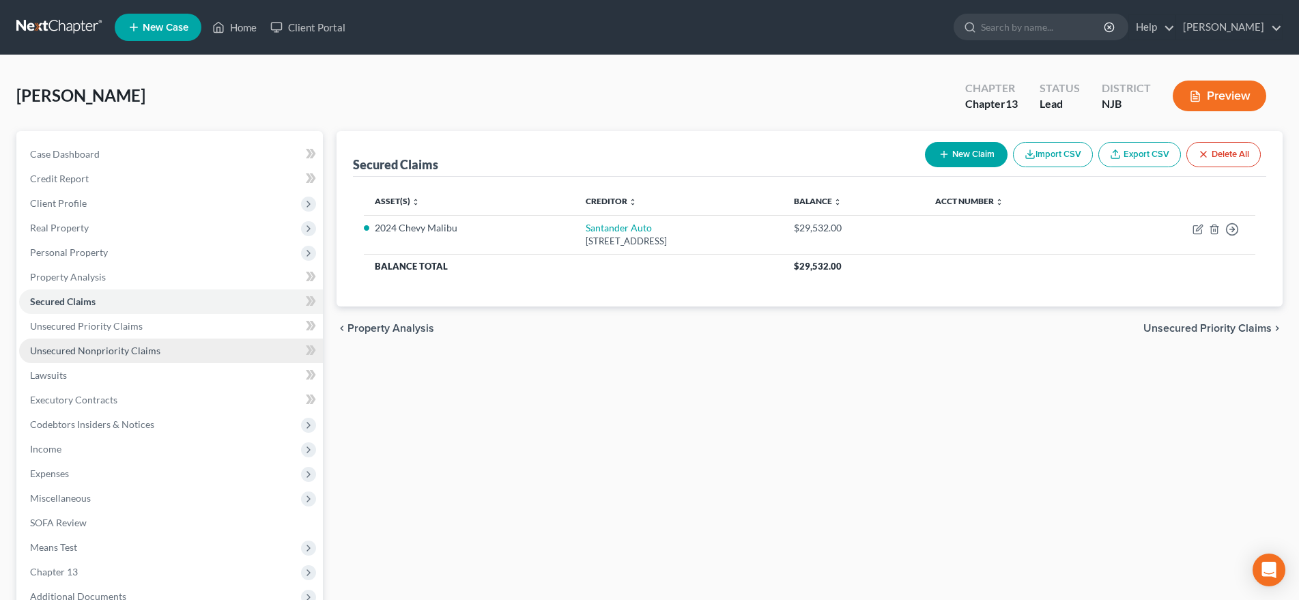
click at [158, 352] on link "Unsecured Nonpriority Claims" at bounding box center [171, 351] width 304 height 25
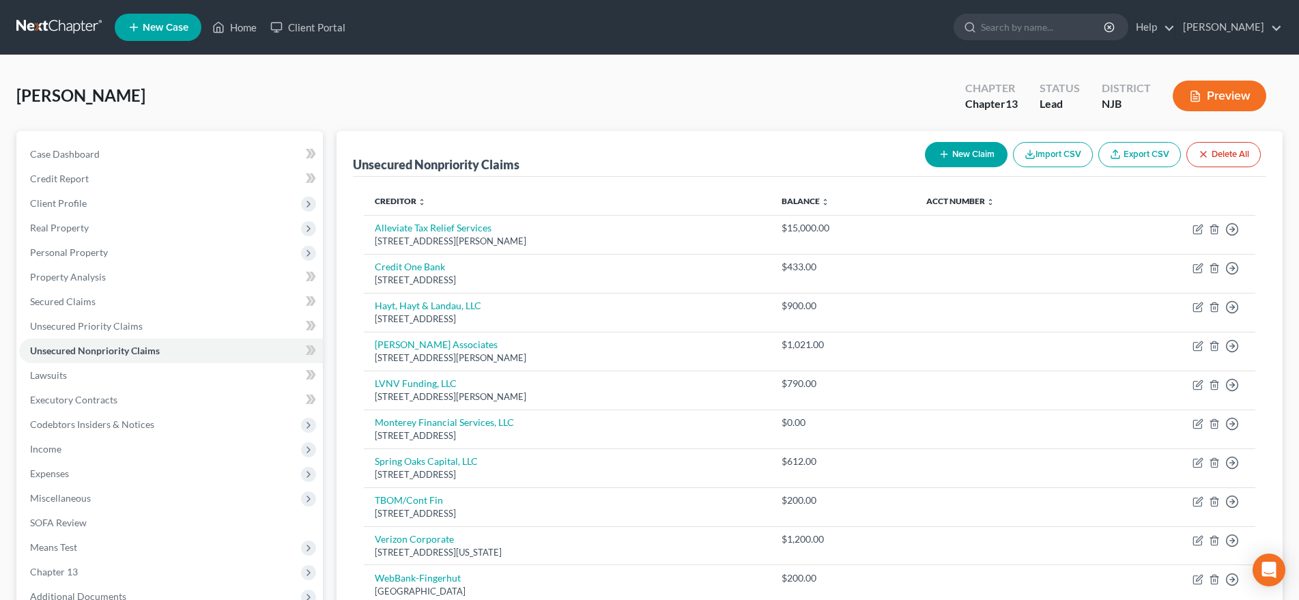
click at [963, 160] on button "New Claim" at bounding box center [966, 154] width 83 height 25
select select "0"
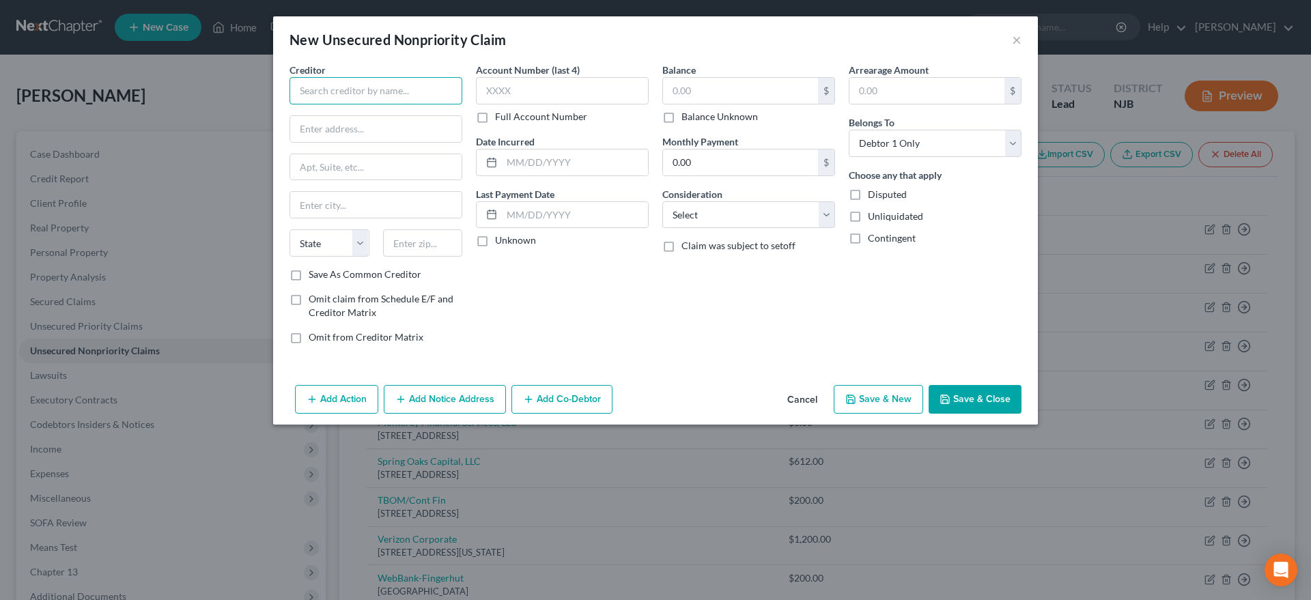
click at [338, 95] on input "text" at bounding box center [375, 90] width 173 height 27
type input "Capital One Auto"
type input "[STREET_ADDRESS][PERSON_NAME]"
type input "75024"
type input "Plano"
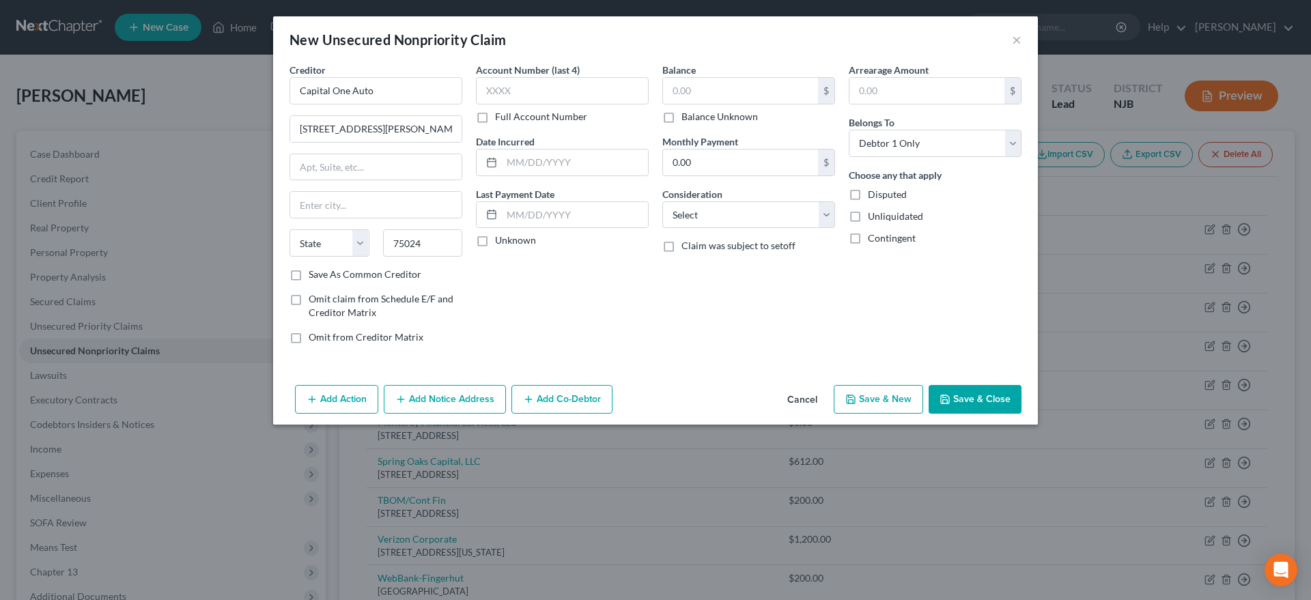
select select "45"
click at [592, 300] on div "Account Number (last 4) Full Account Number Date Incurred Last Payment Date Unk…" at bounding box center [562, 209] width 186 height 292
click at [721, 89] on input "text" at bounding box center [740, 91] width 155 height 26
type input "8,000.00"
click at [662, 201] on select "Select Cable / Satellite Services Collection Agency Credit Card Debt Debt Couns…" at bounding box center [748, 214] width 173 height 27
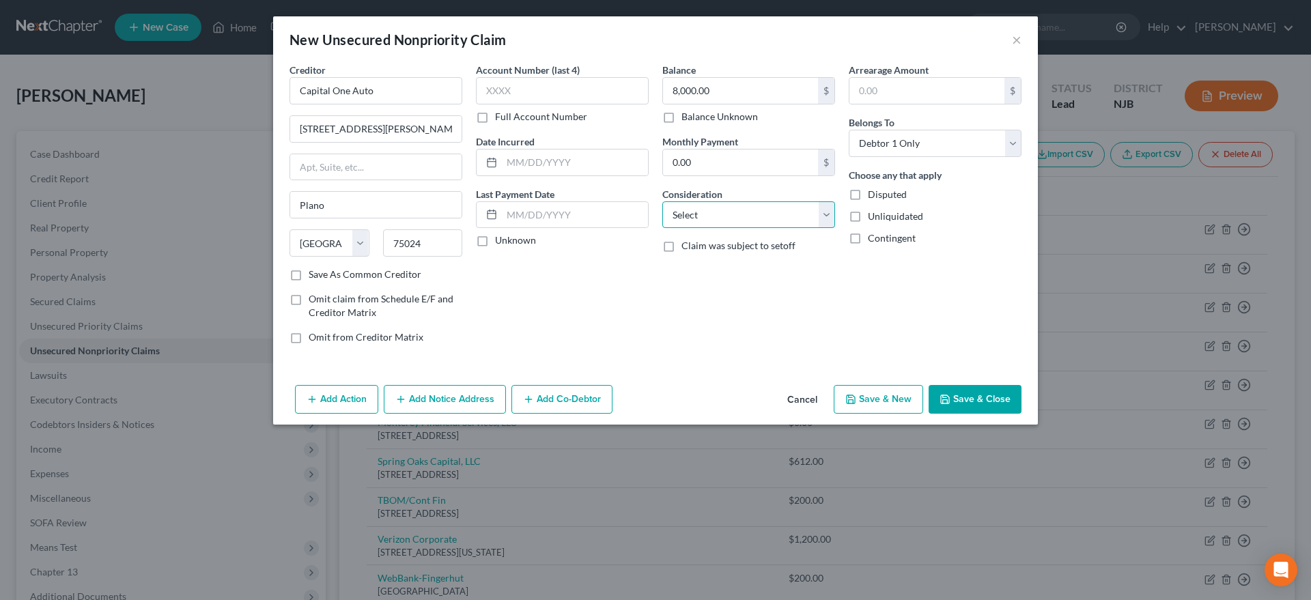
select select "14"
click option "Other" at bounding box center [0, 0] width 0 height 0
click at [848, 402] on icon "button" at bounding box center [850, 399] width 11 height 11
select select "0"
click at [1013, 40] on button "×" at bounding box center [1017, 39] width 10 height 16
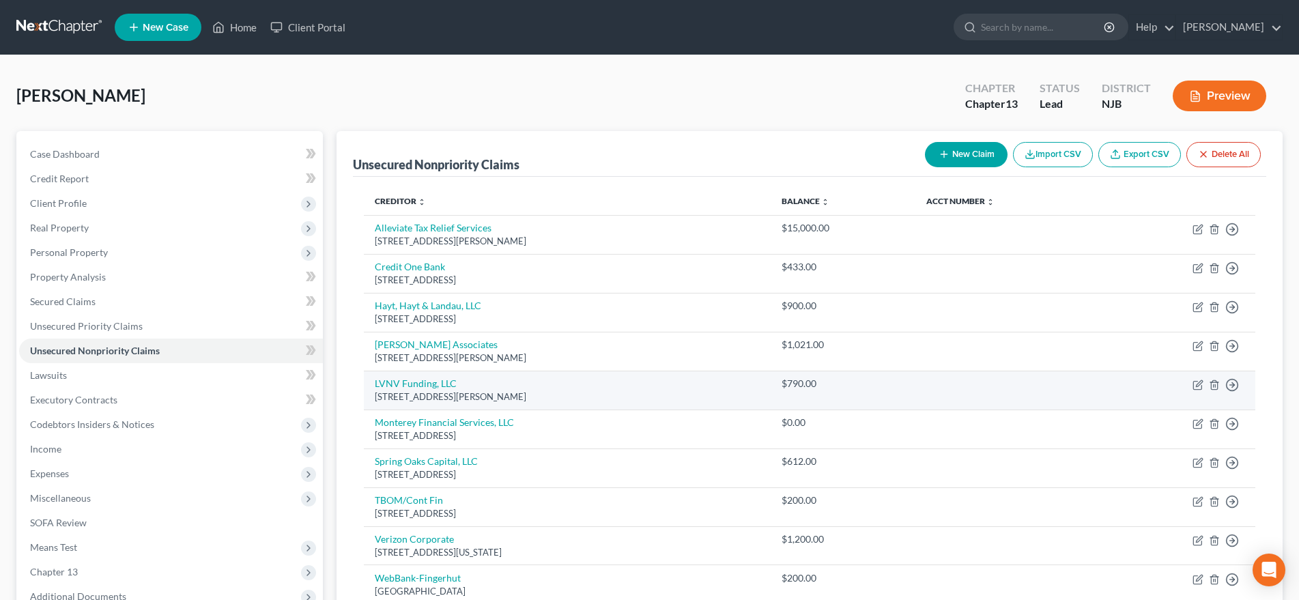
scroll to position [229, 0]
